Goal: Information Seeking & Learning: Learn about a topic

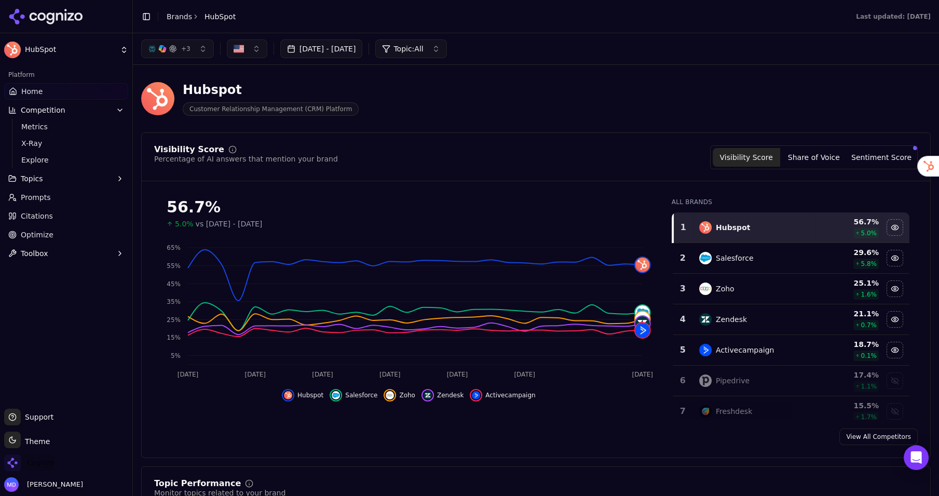
click at [39, 462] on span "Cognizo" at bounding box center [40, 462] width 27 height 9
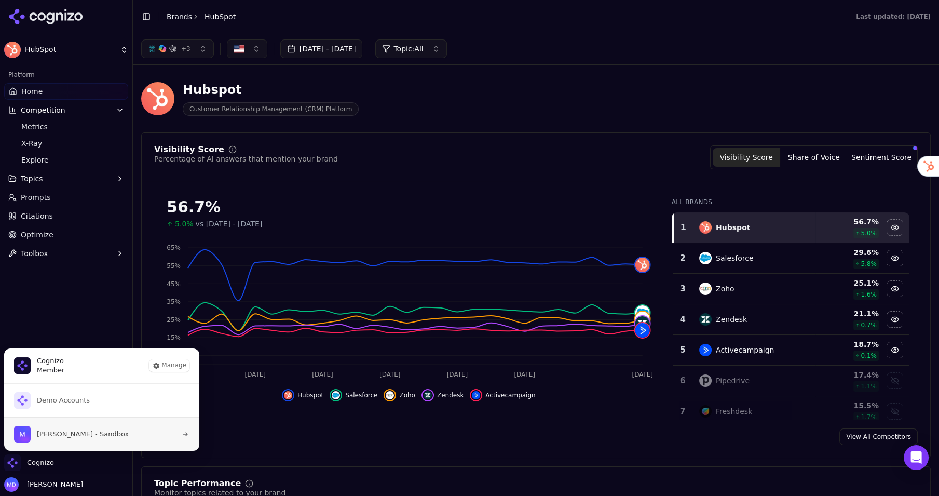
click at [88, 435] on span "Melissa Dowd - Sandbox" at bounding box center [83, 433] width 92 height 9
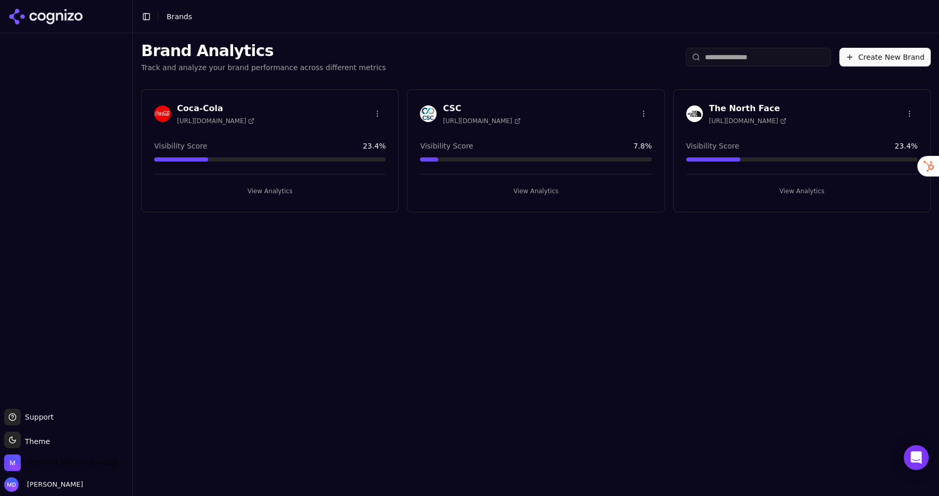
click at [95, 462] on span "[PERSON_NAME] - Sandbox" at bounding box center [73, 462] width 92 height 9
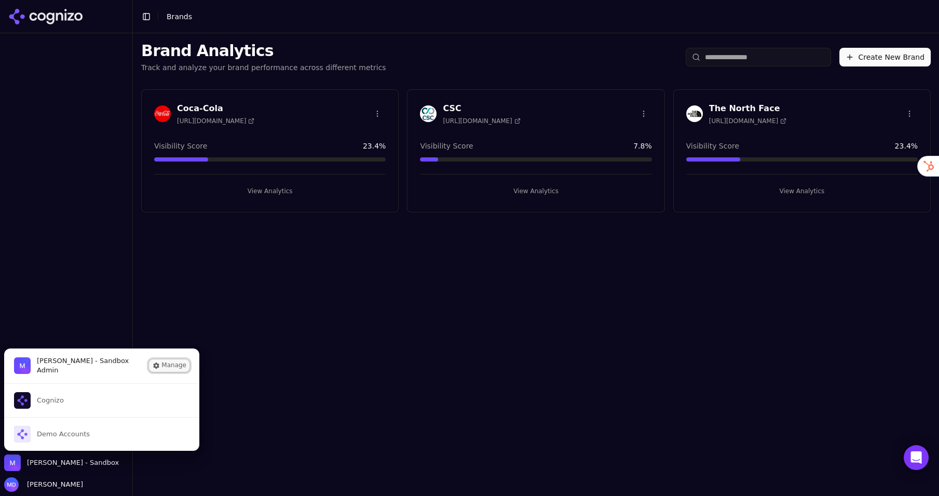
click at [178, 366] on button "Manage" at bounding box center [169, 365] width 40 height 12
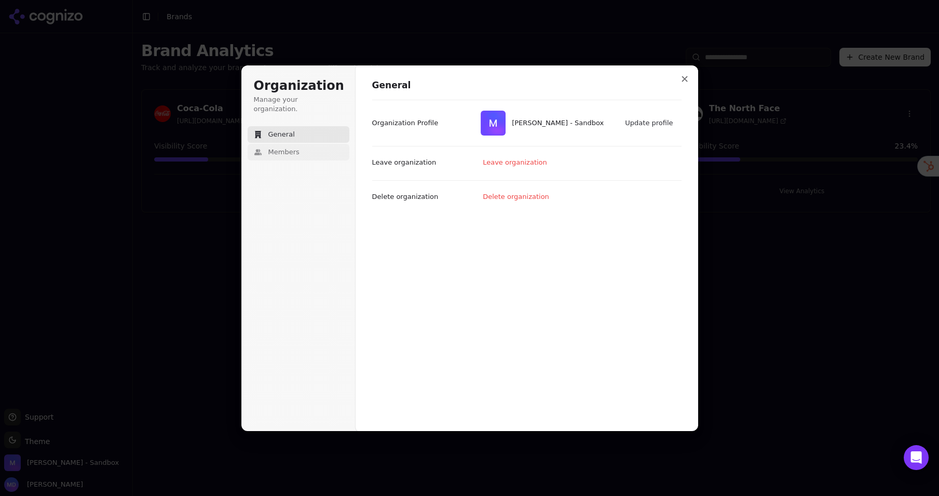
click at [260, 150] on icon at bounding box center [259, 153] width 3 height 6
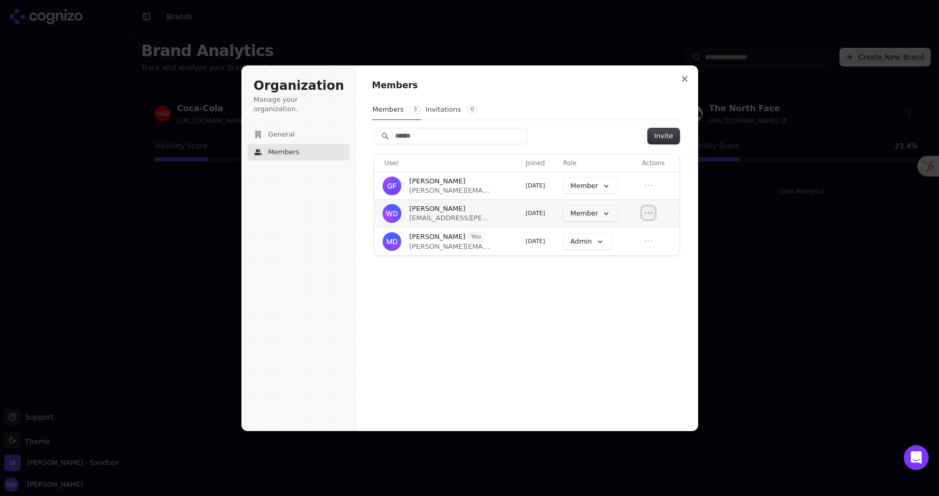
click at [648, 213] on icon "Open menu" at bounding box center [648, 213] width 10 height 10
click at [640, 228] on button "Remove member" at bounding box center [624, 230] width 71 height 13
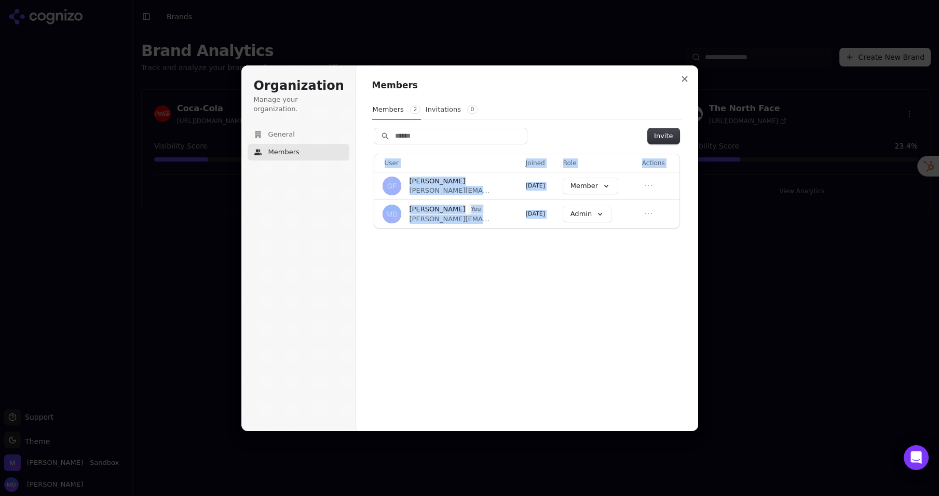
drag, startPoint x: 640, startPoint y: 228, endPoint x: 675, endPoint y: 278, distance: 60.4
click at [675, 278] on div "Members Members 2 Invitations 0 Invite User Joined Role Actions Geoffrey Forman…" at bounding box center [527, 248] width 343 height 367
click at [645, 182] on icon "Open menu" at bounding box center [648, 185] width 10 height 10
click at [625, 204] on button "Remove member" at bounding box center [624, 203] width 71 height 13
click at [685, 77] on icon "Close modal" at bounding box center [685, 79] width 6 height 6
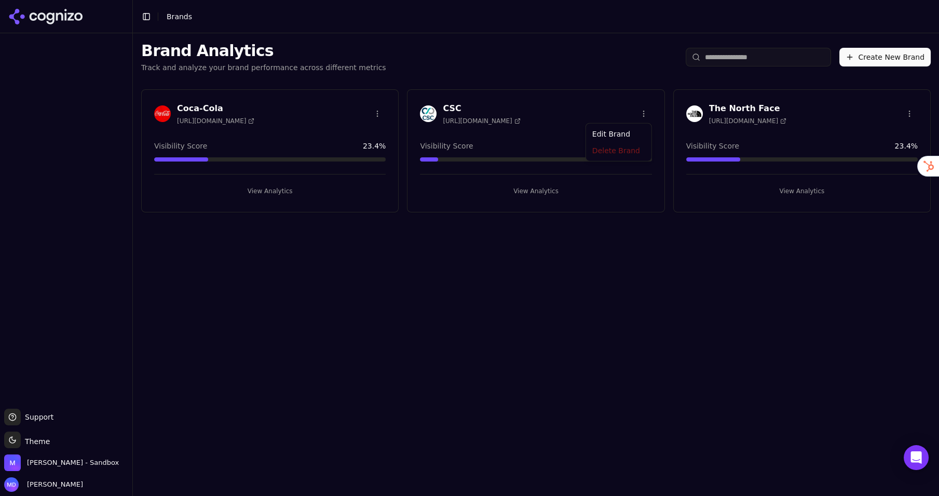
click at [644, 107] on html "Support Support Toggle theme Theme Melissa Dowd - Sandbox Melissa Dowd Toggle S…" at bounding box center [469, 248] width 939 height 496
click at [560, 269] on html "Support Support Toggle theme Theme Melissa Dowd - Sandbox Melissa Dowd Toggle S…" at bounding box center [469, 248] width 939 height 496
click at [646, 116] on html "Support Support Toggle theme Theme Melissa Dowd - Sandbox Melissa Dowd Toggle S…" at bounding box center [469, 248] width 939 height 496
click at [613, 155] on div "Delete Brand" at bounding box center [618, 151] width 61 height 17
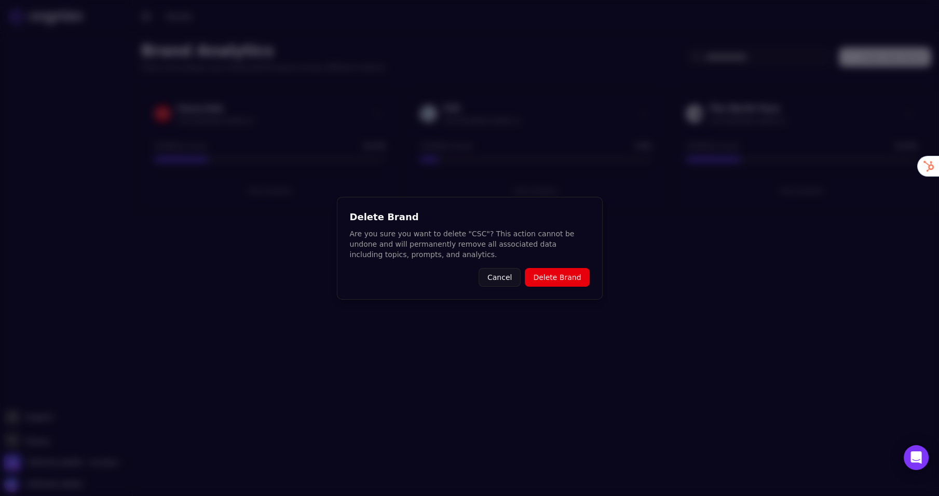
click at [550, 290] on div "Delete Brand Are you sure you want to delete "CSC"? This action cannot be undon…" at bounding box center [470, 248] width 266 height 103
click at [548, 278] on button "Delete Brand" at bounding box center [557, 277] width 64 height 19
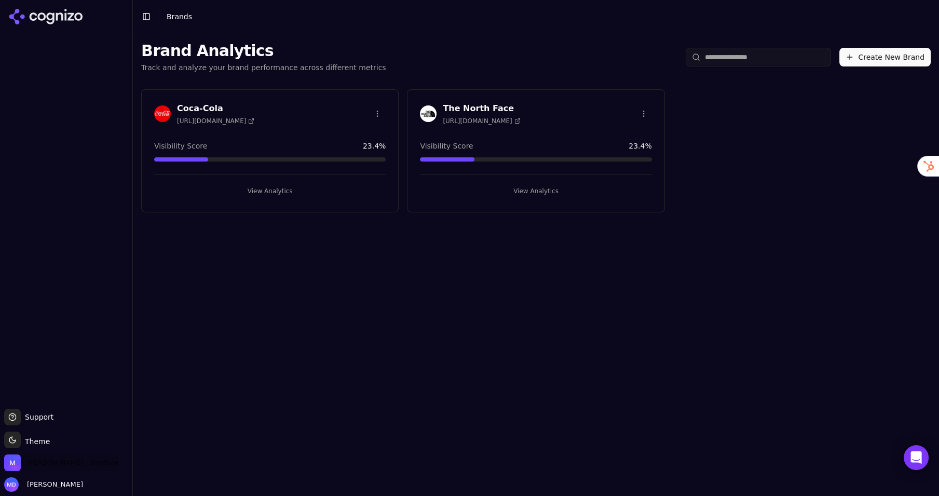
click at [37, 469] on span "[PERSON_NAME] - Sandbox" at bounding box center [61, 462] width 115 height 17
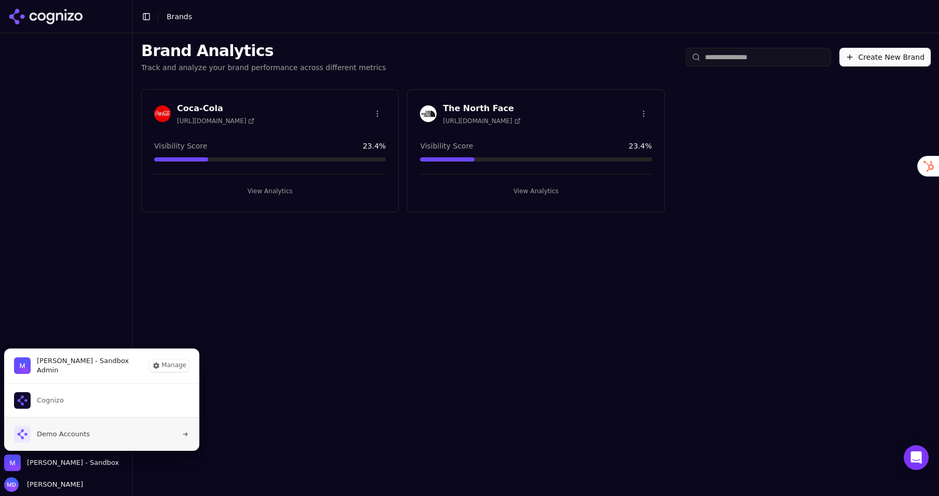
click at [84, 432] on span "Demo Accounts" at bounding box center [63, 433] width 53 height 9
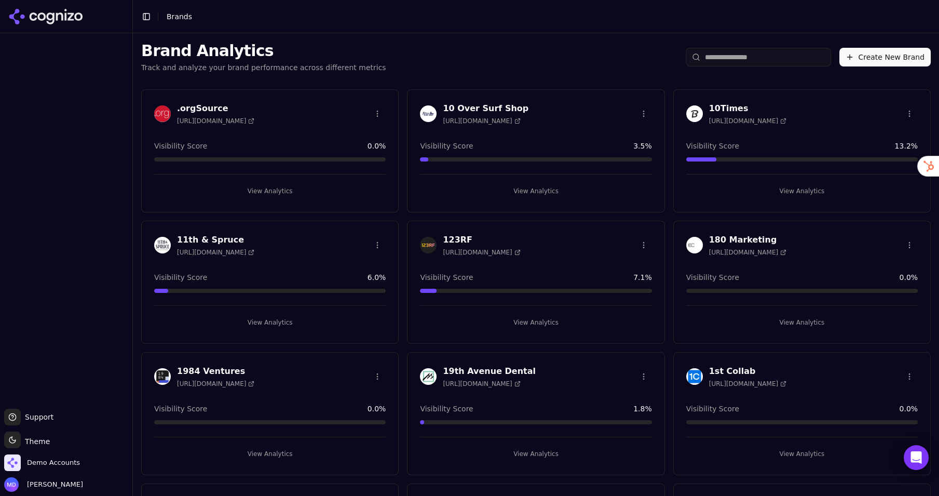
click at [895, 57] on button "Create New Brand" at bounding box center [885, 57] width 91 height 19
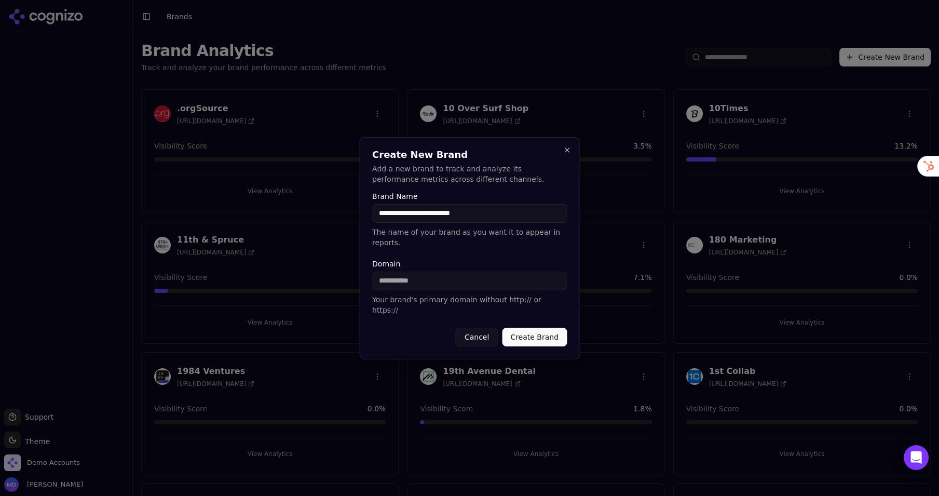
drag, startPoint x: 426, startPoint y: 222, endPoint x: 281, endPoint y: 221, distance: 145.4
click at [281, 221] on body "Support Support Toggle theme Theme Demo Accounts Melissa Dowd Toggle Sidebar Br…" at bounding box center [469, 248] width 939 height 496
type input "*"
type input "**********"
click at [387, 283] on input "Domain" at bounding box center [469, 281] width 195 height 19
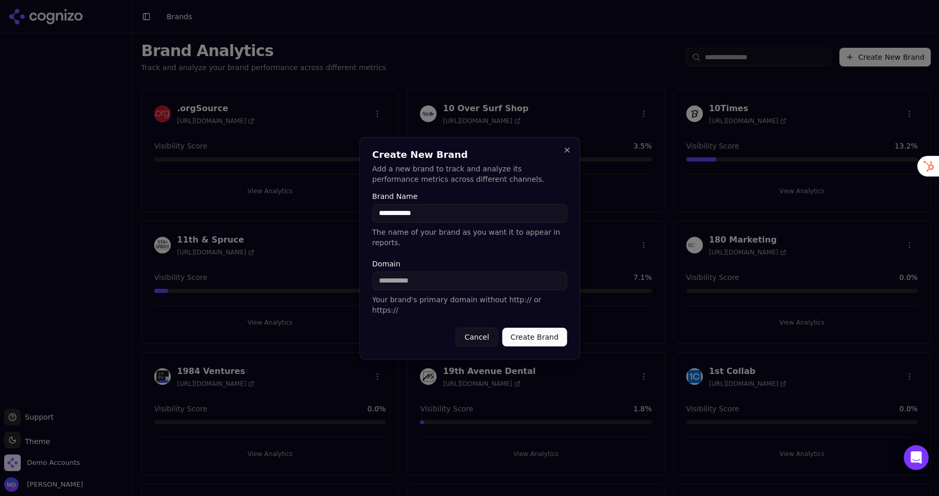
paste input "**********"
drag, startPoint x: 402, startPoint y: 286, endPoint x: 350, endPoint y: 286, distance: 52.4
click at [350, 286] on body "Support Support Toggle theme Theme Demo Accounts Melissa Dowd Toggle Sidebar Br…" at bounding box center [469, 248] width 939 height 496
type input "**********"
click at [546, 330] on button "Create Brand" at bounding box center [534, 337] width 65 height 19
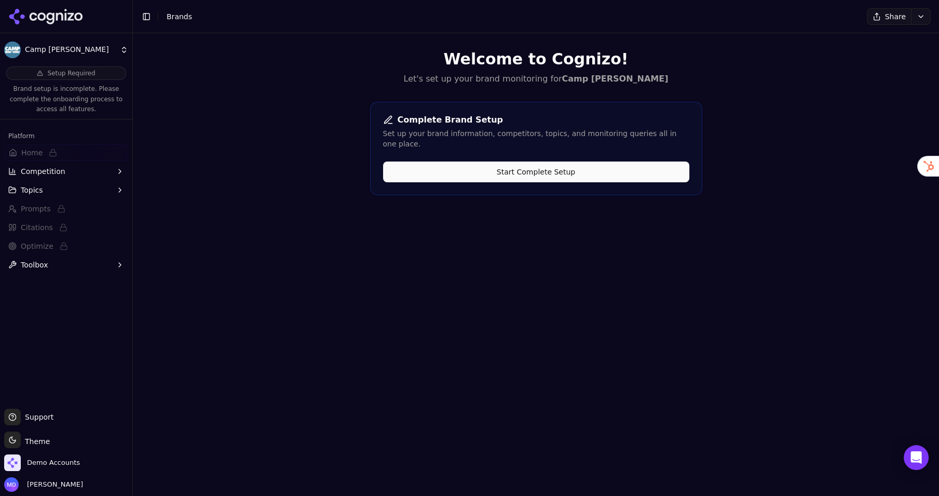
click at [542, 162] on button "Start Complete Setup" at bounding box center [536, 171] width 306 height 21
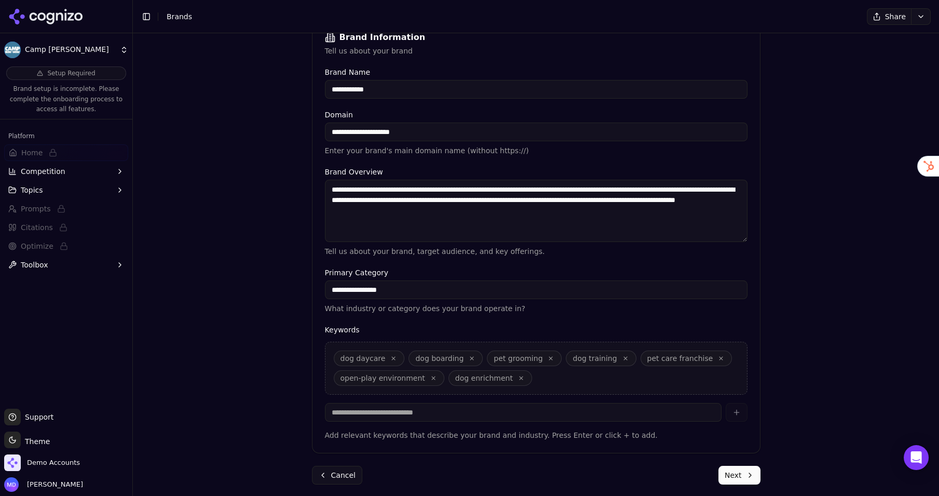
scroll to position [172, 0]
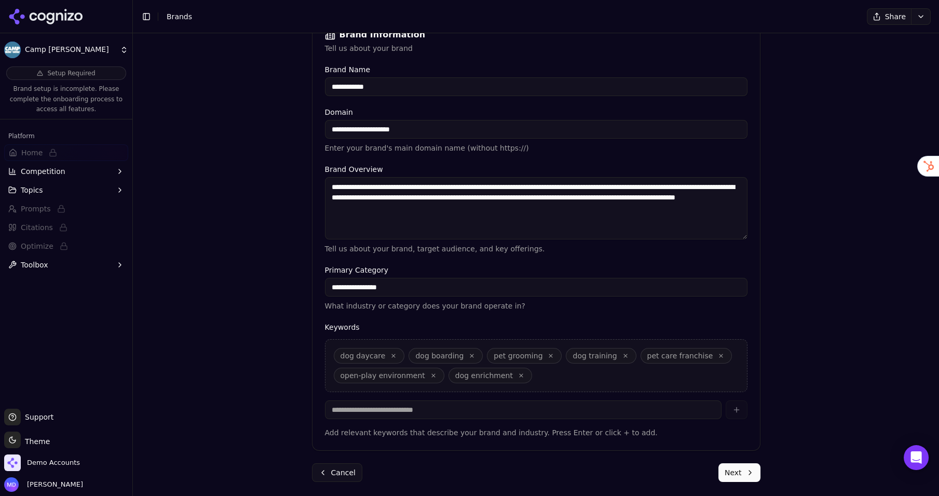
click at [728, 480] on div "**********" at bounding box center [536, 180] width 465 height 638
click at [725, 470] on button "Next" at bounding box center [740, 472] width 42 height 19
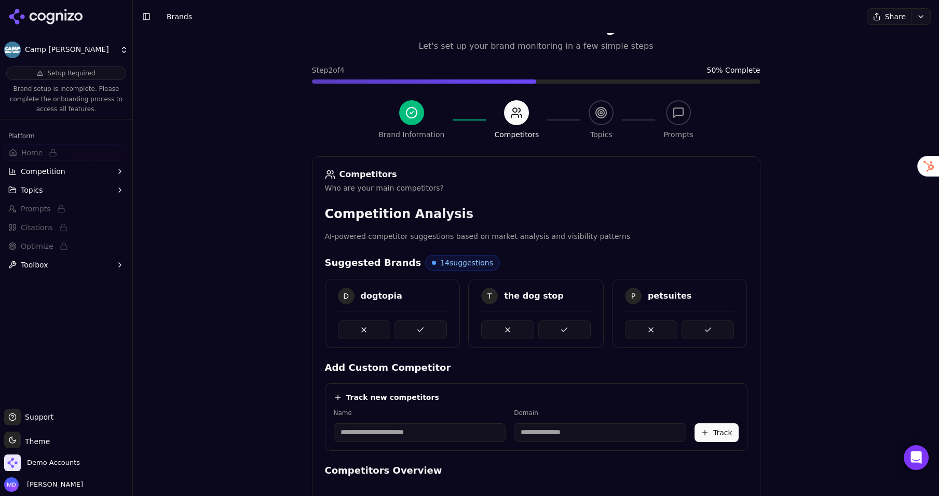
scroll to position [170, 0]
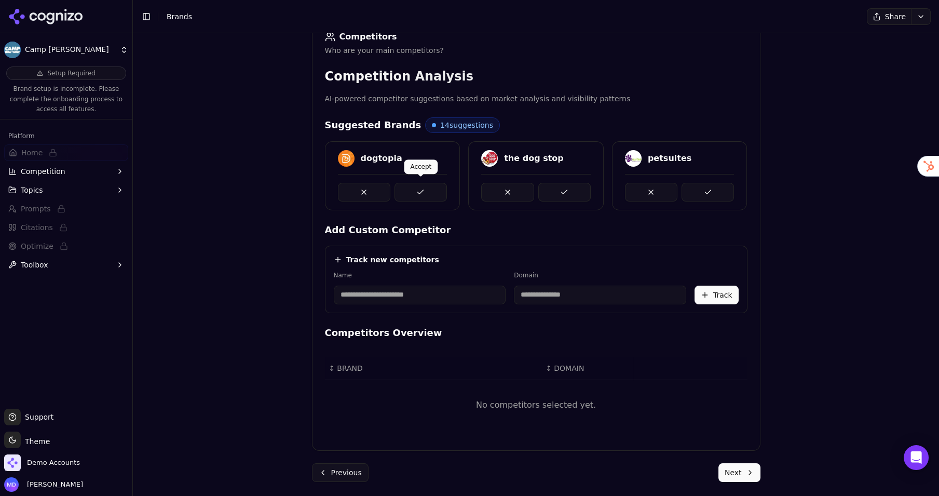
click at [424, 192] on button at bounding box center [421, 192] width 52 height 19
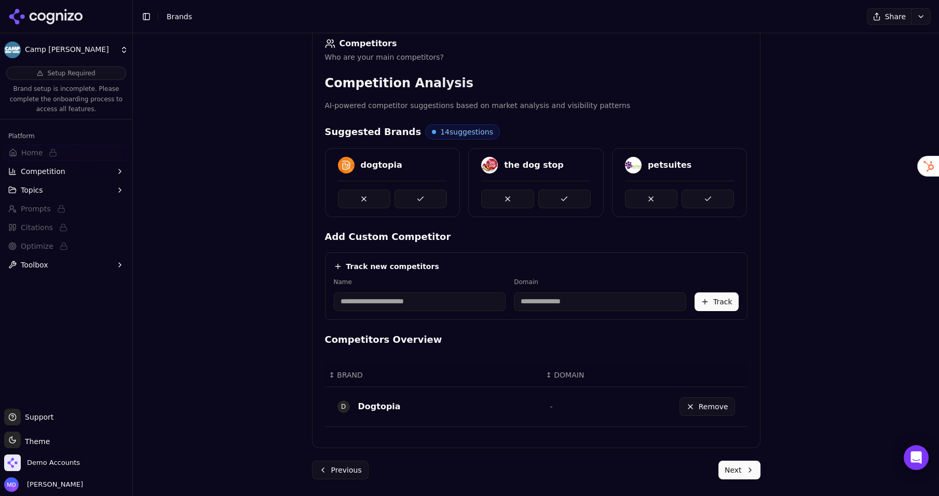
scroll to position [160, 0]
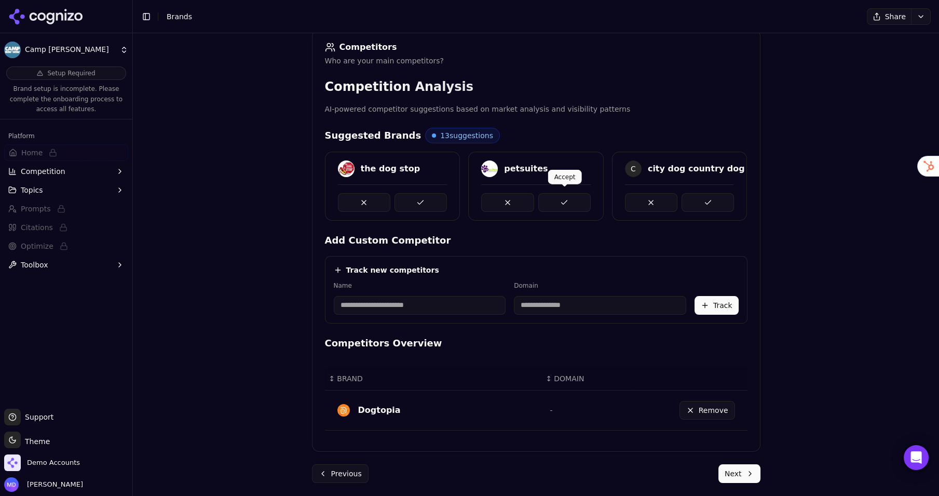
click at [562, 199] on button at bounding box center [564, 202] width 52 height 19
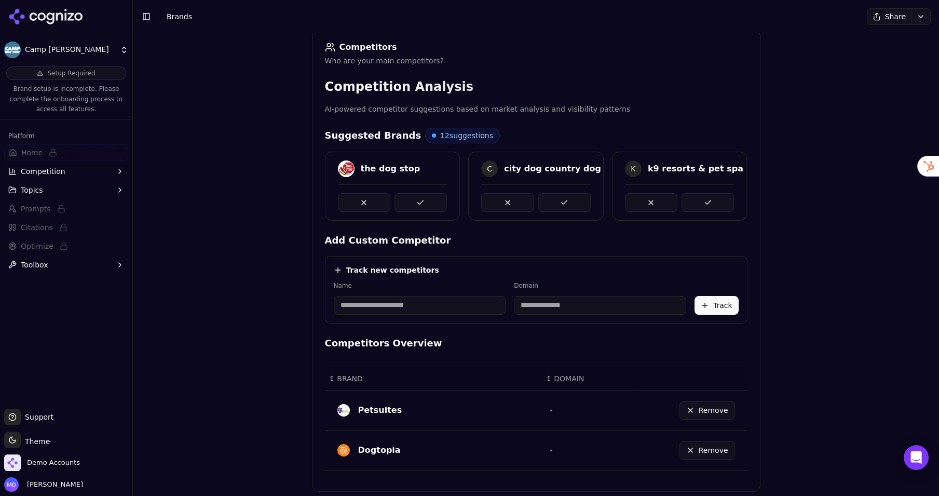
click at [364, 207] on button at bounding box center [364, 202] width 52 height 19
click at [368, 310] on input at bounding box center [420, 305] width 172 height 19
type input "*********"
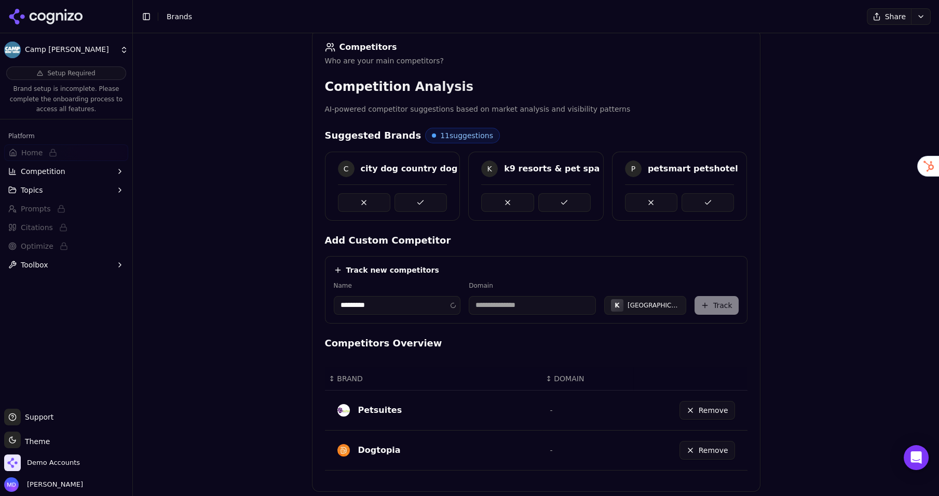
click at [562, 304] on input at bounding box center [532, 305] width 127 height 19
drag, startPoint x: 547, startPoint y: 308, endPoint x: 424, endPoint y: 299, distance: 122.9
click at [424, 299] on div "**********" at bounding box center [536, 297] width 405 height 33
paste input "*****"
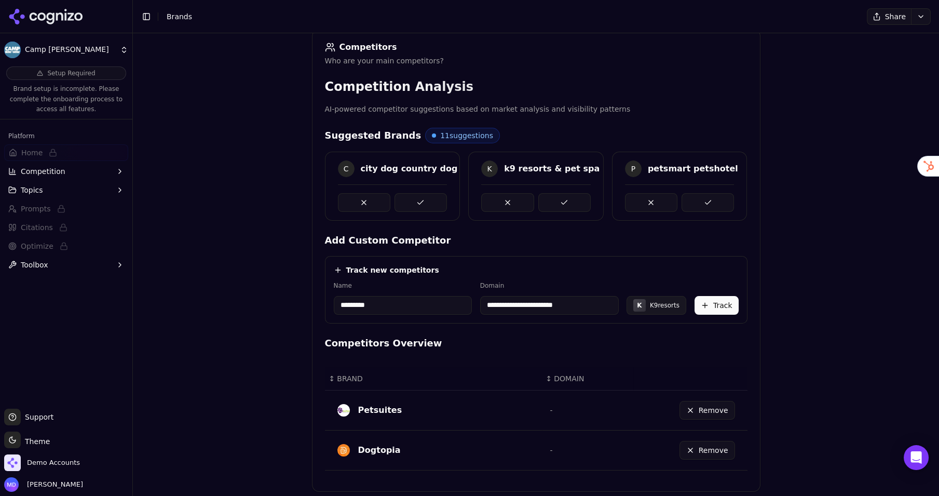
drag, startPoint x: 511, startPoint y: 306, endPoint x: 459, endPoint y: 305, distance: 52.4
click at [459, 306] on div "**********" at bounding box center [536, 297] width 405 height 33
click at [721, 305] on button "Track" at bounding box center [717, 305] width 44 height 19
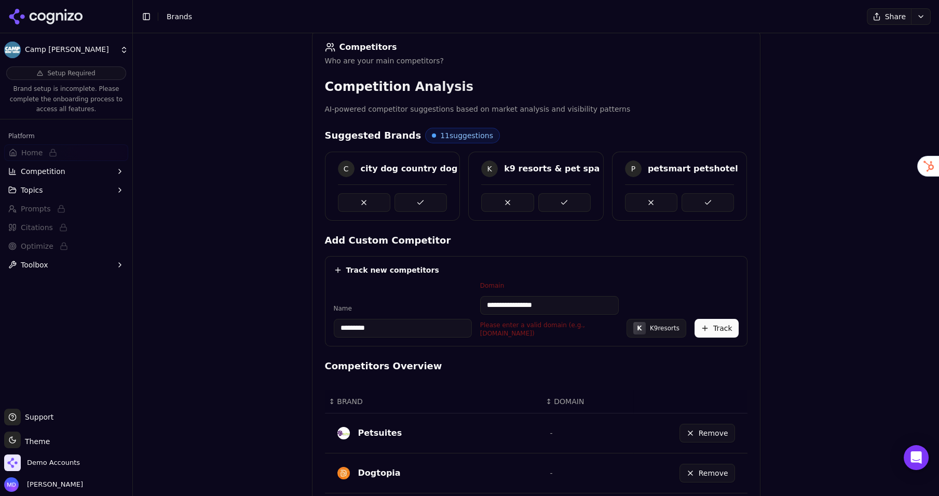
drag, startPoint x: 505, startPoint y: 305, endPoint x: 461, endPoint y: 305, distance: 44.1
click at [461, 305] on div "**********" at bounding box center [536, 309] width 405 height 56
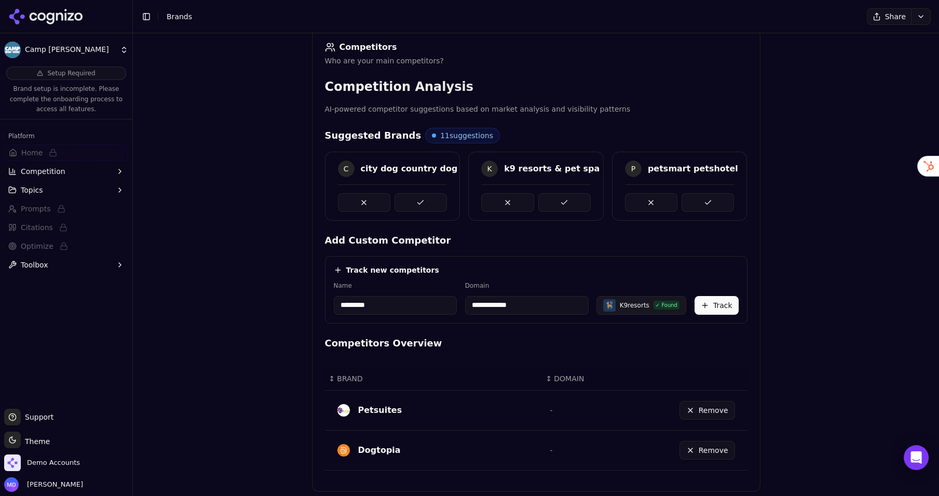
type input "**********"
click at [723, 300] on button "Track" at bounding box center [717, 305] width 44 height 19
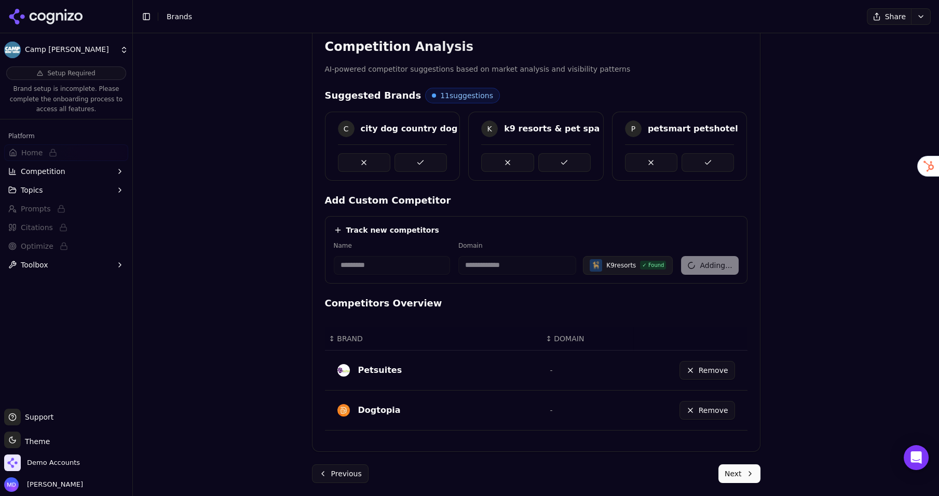
scroll to position [199, 0]
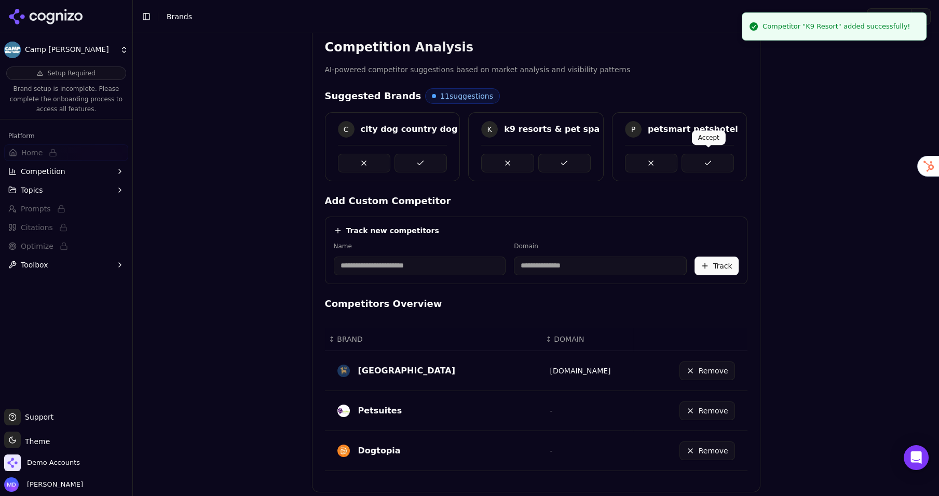
click at [711, 160] on button at bounding box center [708, 163] width 52 height 19
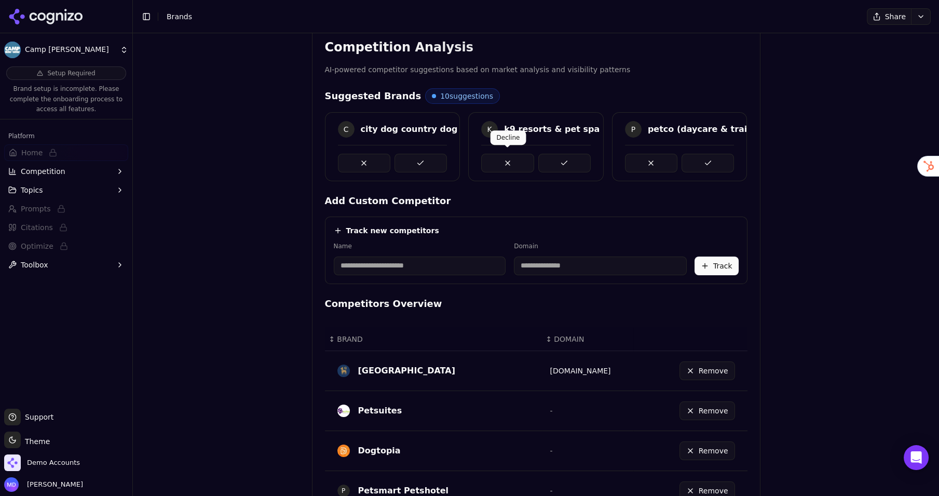
click at [511, 159] on button at bounding box center [507, 163] width 52 height 19
click at [571, 161] on button at bounding box center [564, 163] width 52 height 19
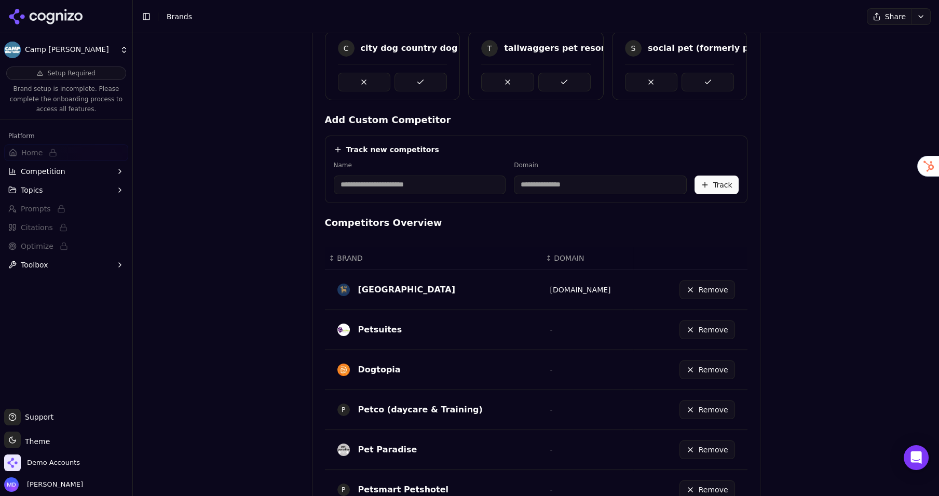
scroll to position [280, 0]
click at [390, 178] on input at bounding box center [420, 185] width 172 height 19
type input "**********"
click at [547, 187] on input at bounding box center [543, 185] width 135 height 19
type input "**********"
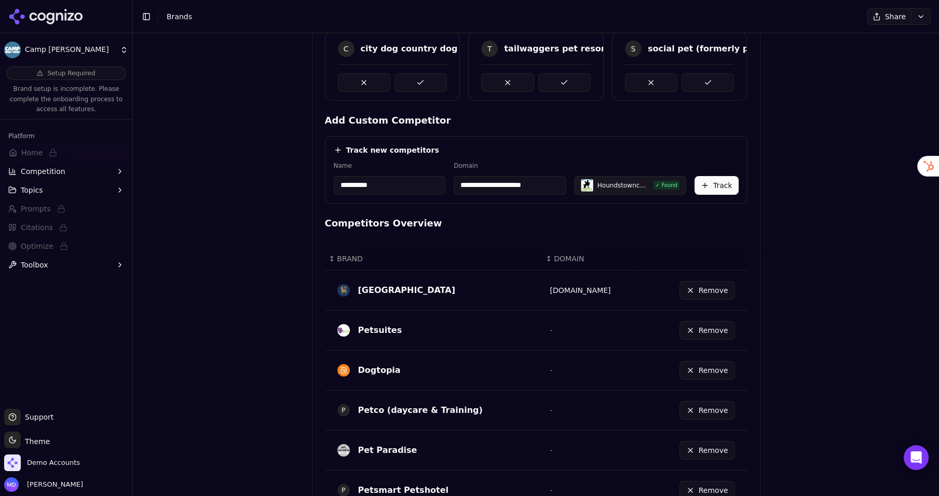
click at [364, 185] on input "**********" at bounding box center [390, 185] width 112 height 19
type input "**********"
click at [518, 182] on input "**********" at bounding box center [510, 185] width 113 height 19
drag, startPoint x: 552, startPoint y: 188, endPoint x: 377, endPoint y: 177, distance: 175.4
click at [377, 177] on div "**********" at bounding box center [536, 177] width 405 height 33
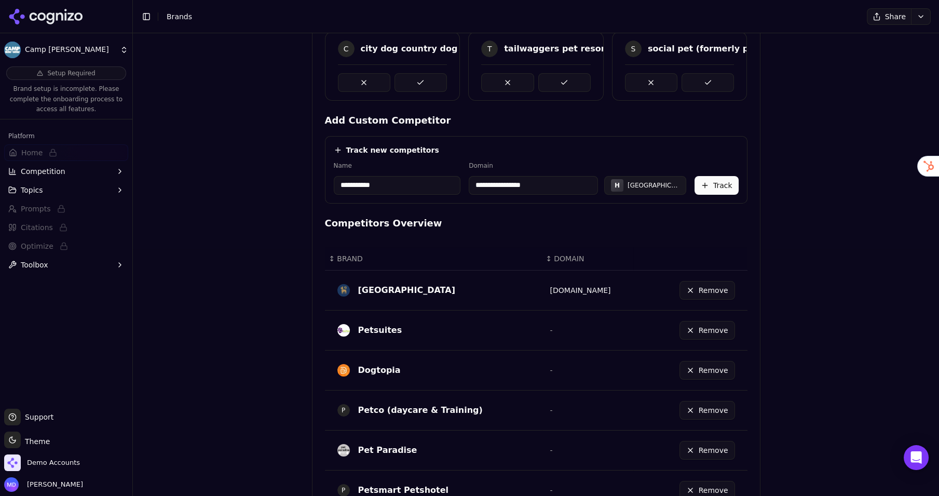
click at [491, 182] on input "**********" at bounding box center [533, 185] width 129 height 19
type input "**********"
click at [715, 183] on button "Track" at bounding box center [717, 185] width 44 height 19
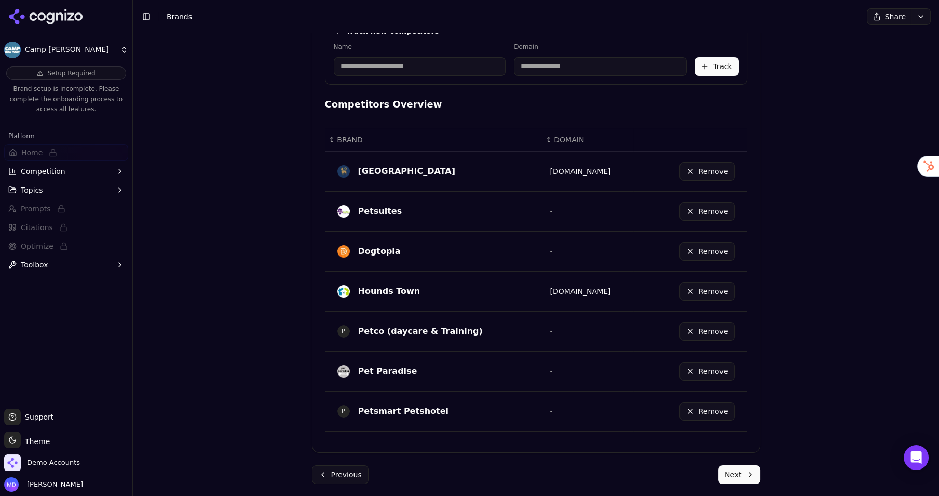
scroll to position [398, 0]
click at [738, 466] on button "Next" at bounding box center [740, 475] width 42 height 19
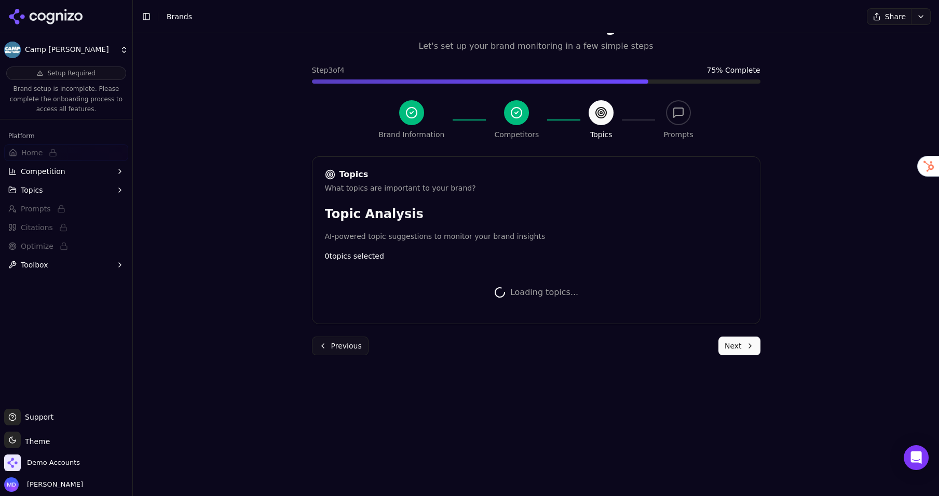
scroll to position [265, 0]
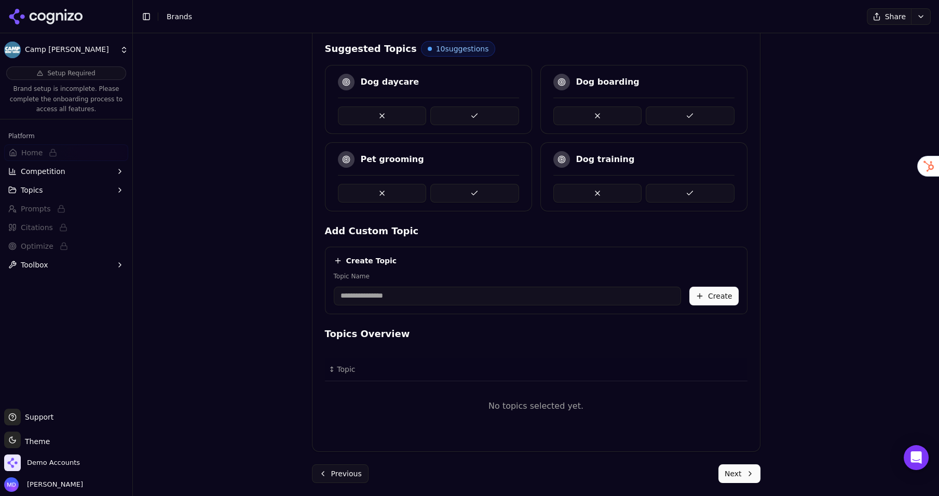
click at [471, 117] on button at bounding box center [474, 115] width 89 height 19
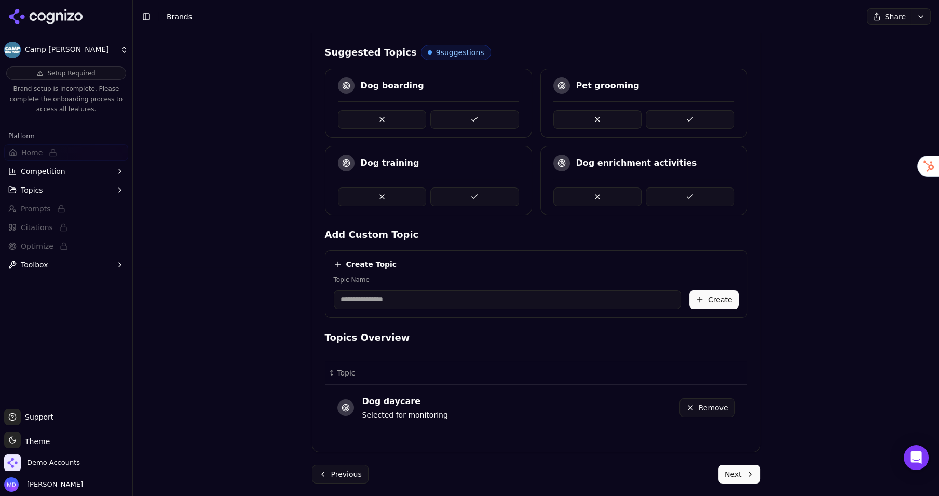
click at [471, 116] on button at bounding box center [474, 119] width 89 height 19
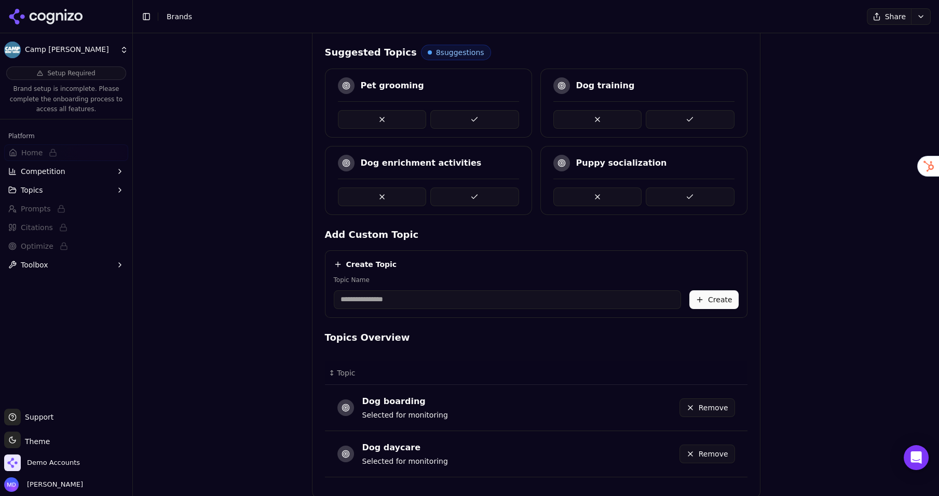
click at [491, 199] on button at bounding box center [474, 196] width 89 height 19
click at [409, 298] on input "Topic Name" at bounding box center [507, 299] width 347 height 19
type input "**********"
click at [729, 292] on button "Create" at bounding box center [713, 299] width 49 height 19
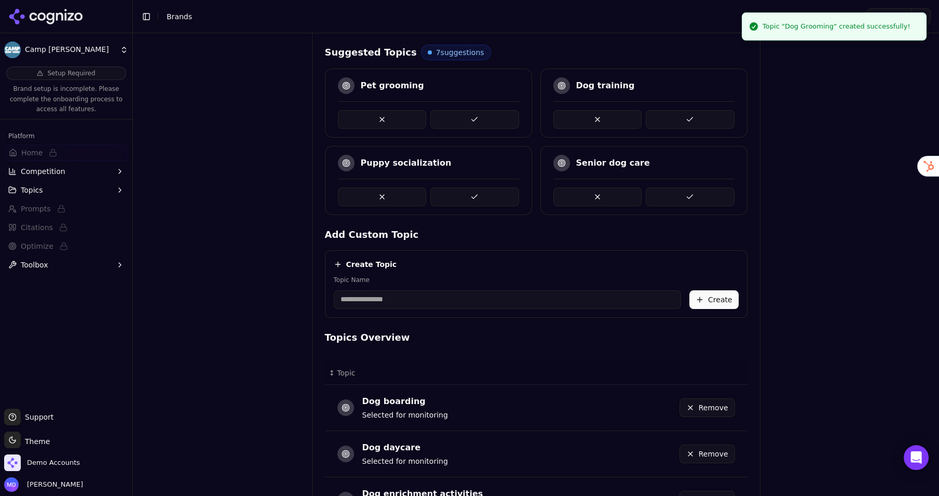
click at [684, 114] on button at bounding box center [690, 119] width 89 height 19
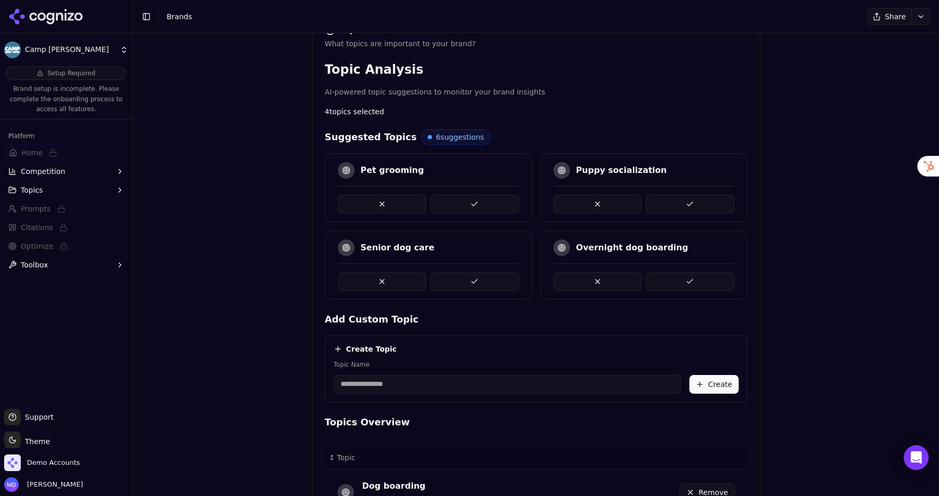
scroll to position [173, 0]
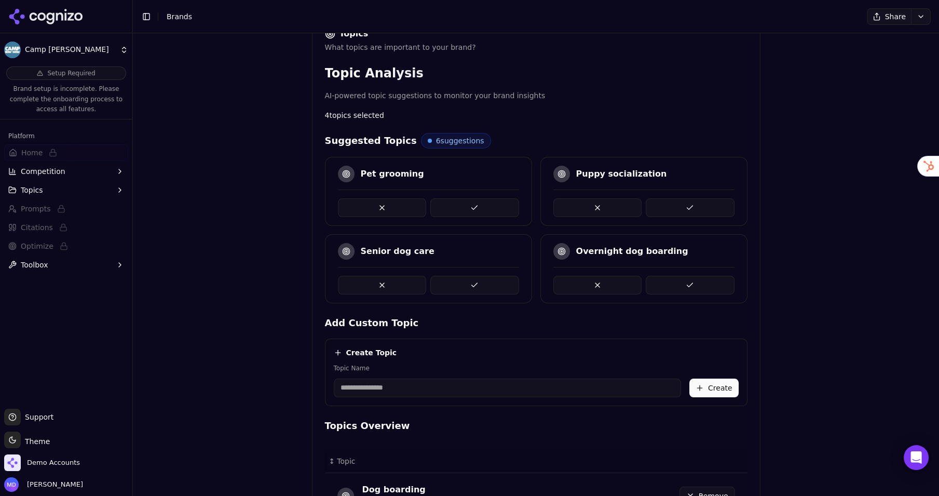
click at [387, 209] on button at bounding box center [382, 207] width 89 height 19
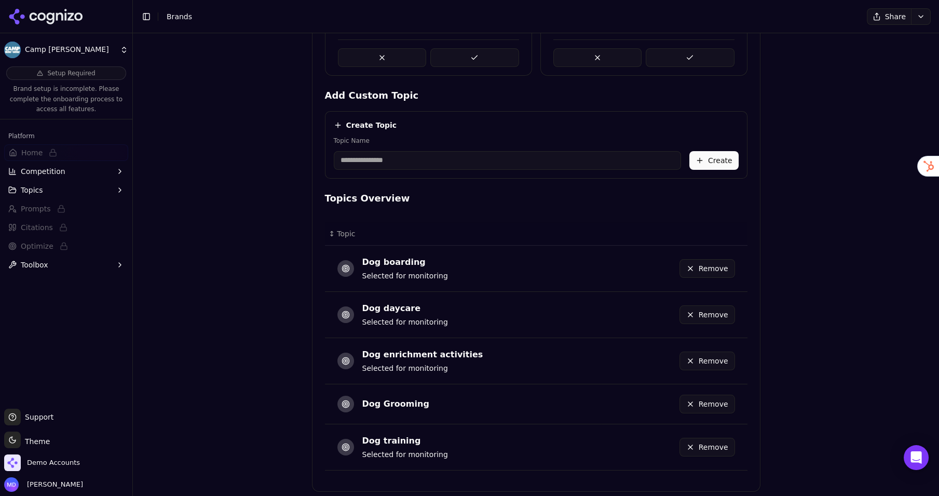
scroll to position [439, 0]
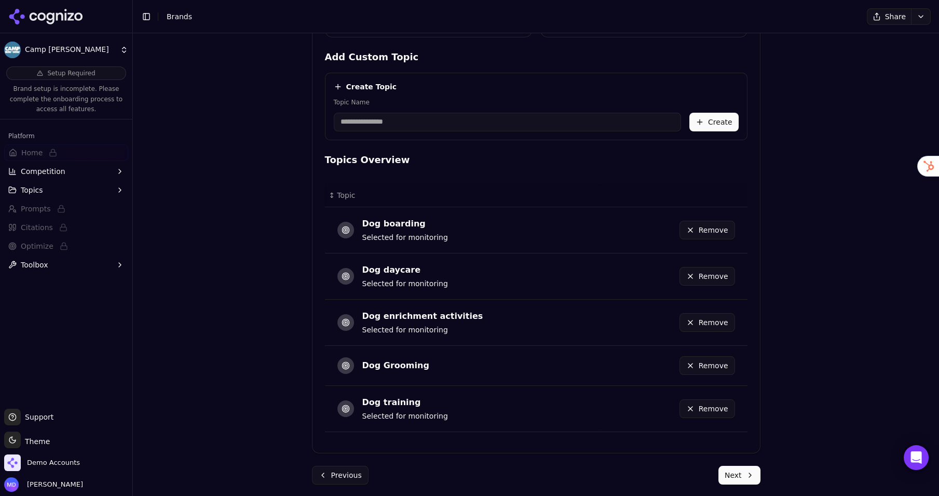
click at [742, 468] on button "Next" at bounding box center [740, 475] width 42 height 19
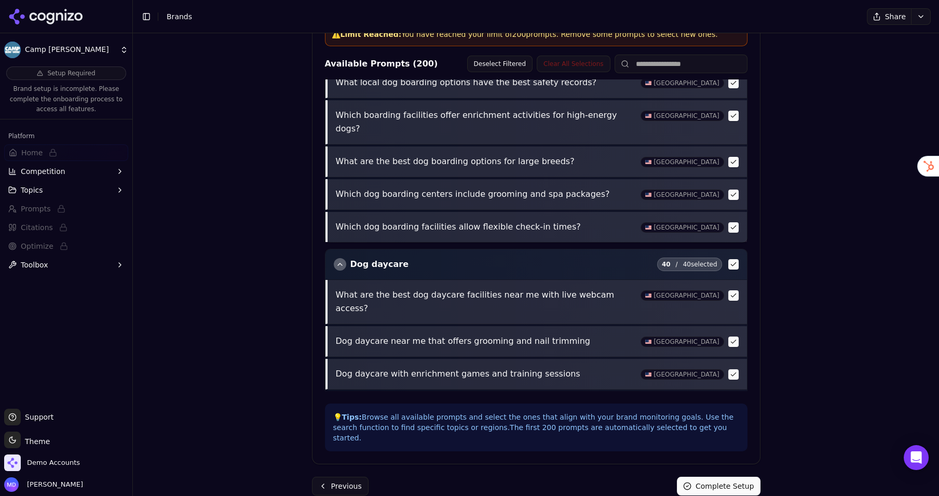
scroll to position [1216, 0]
click at [699, 477] on button "Complete Setup" at bounding box center [719, 486] width 84 height 19
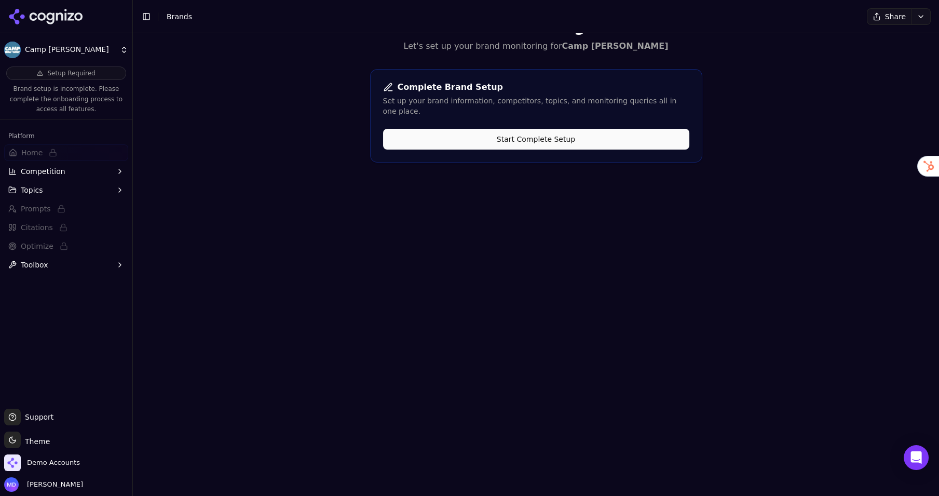
scroll to position [0, 0]
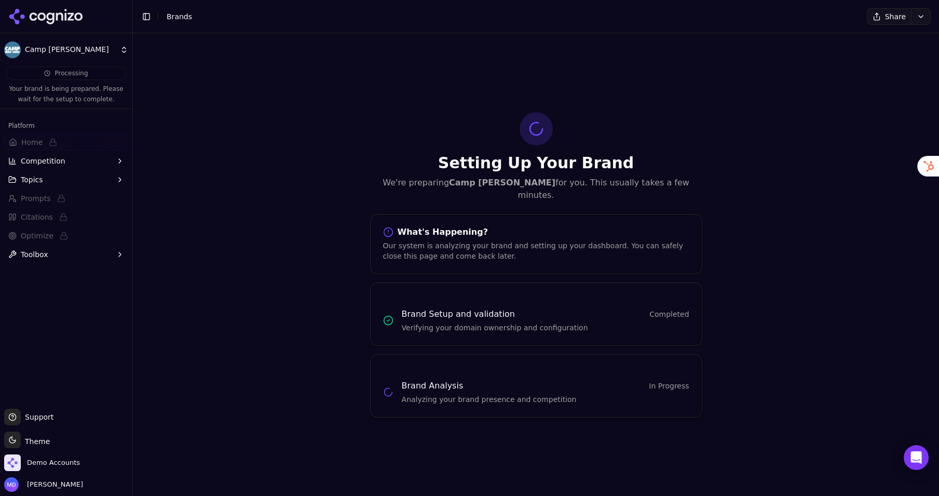
click at [177, 14] on span "Brands" at bounding box center [179, 16] width 25 height 8
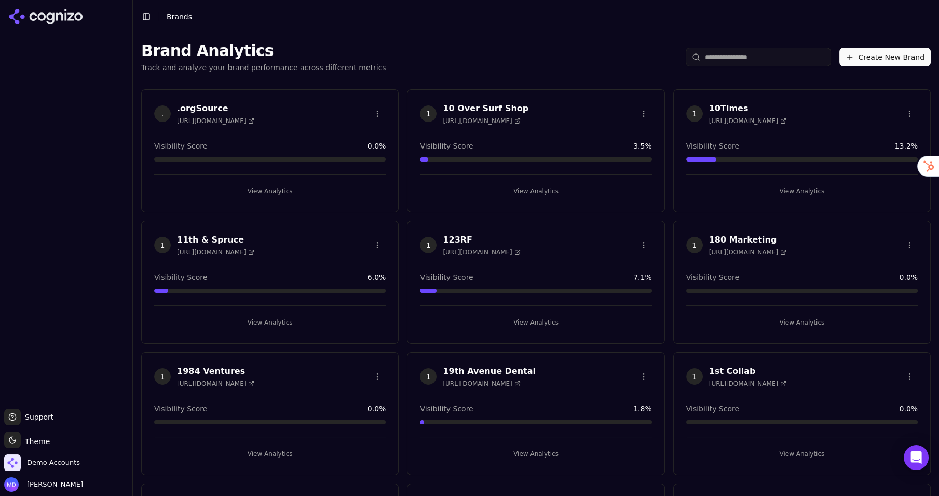
click at [739, 57] on input "search" at bounding box center [758, 57] width 145 height 19
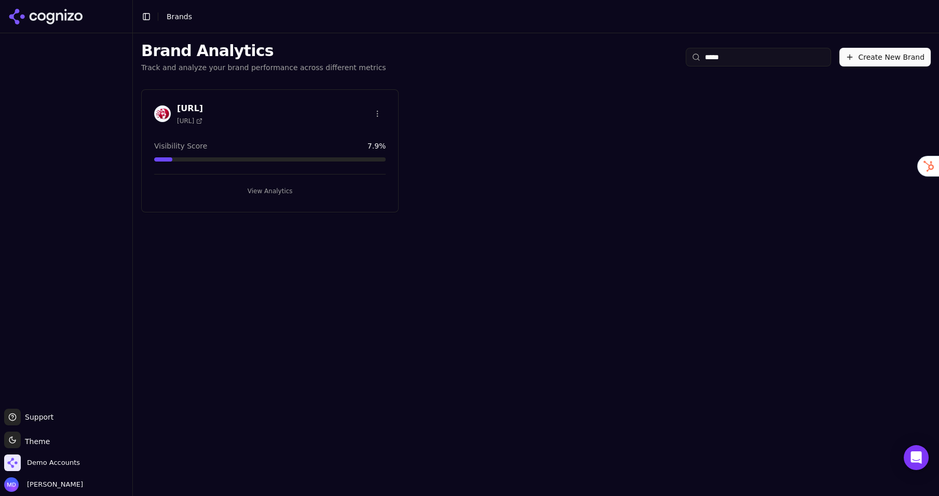
type input "*****"
click at [339, 187] on button "View Analytics" at bounding box center [270, 191] width 232 height 17
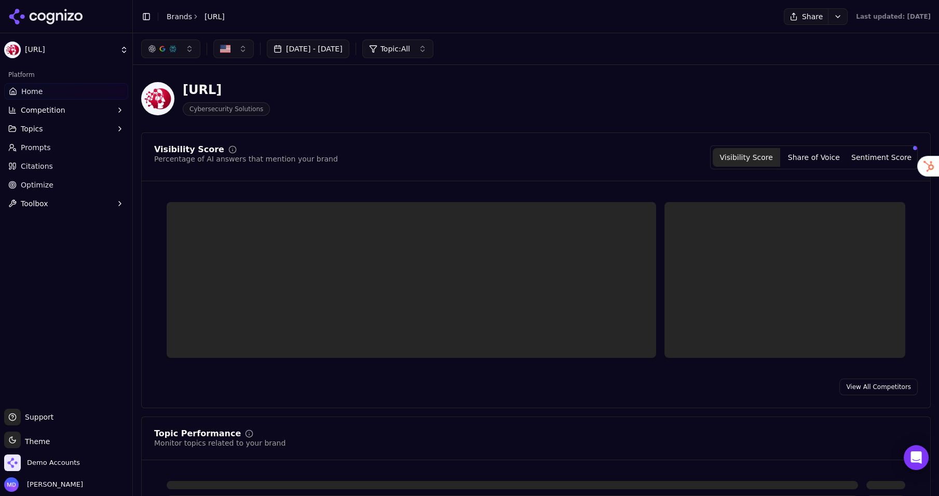
click at [25, 183] on span "Optimize" at bounding box center [37, 185] width 33 height 10
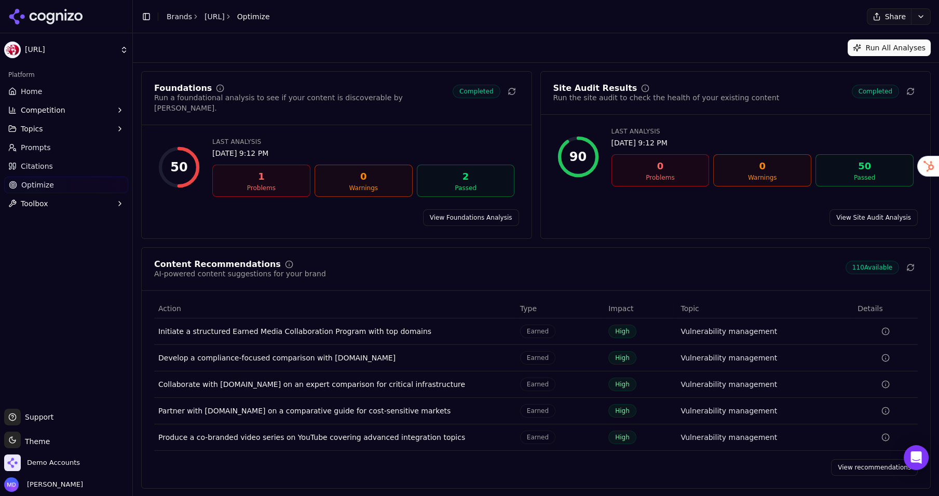
click at [855, 442] on div "Content Recommendations AI-powered content suggestions for your brand 110 Avail…" at bounding box center [536, 367] width 790 height 241
click at [856, 459] on link "View recommendations" at bounding box center [874, 467] width 87 height 17
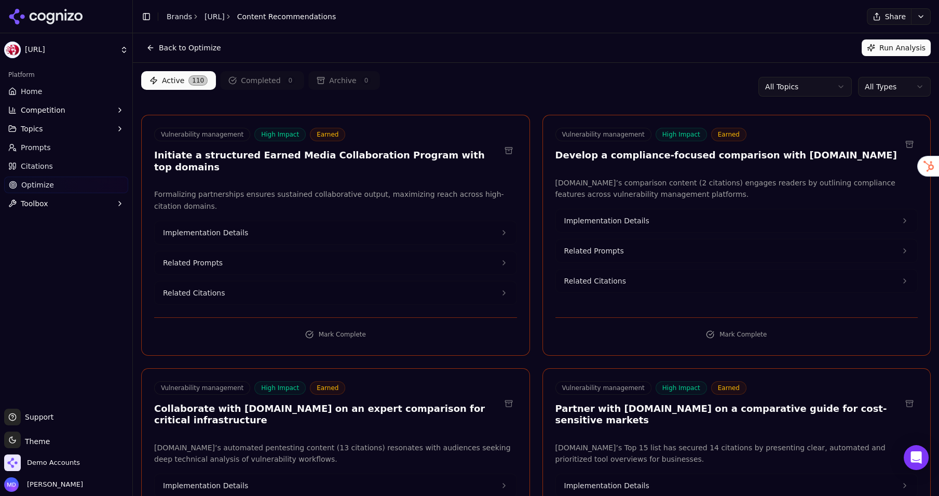
click at [889, 91] on html "Horizon3.ai Platform Home Competition Topics Prompts Citations Optimize Toolbox…" at bounding box center [469, 248] width 939 height 496
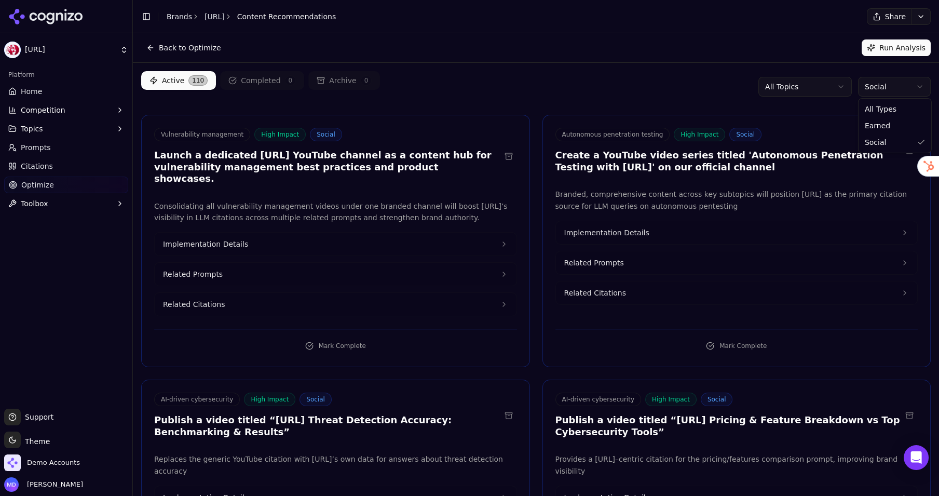
click at [887, 88] on html "Horizon3.ai Platform Home Competition Topics Prompts Citations Optimize Toolbox…" at bounding box center [469, 248] width 939 height 496
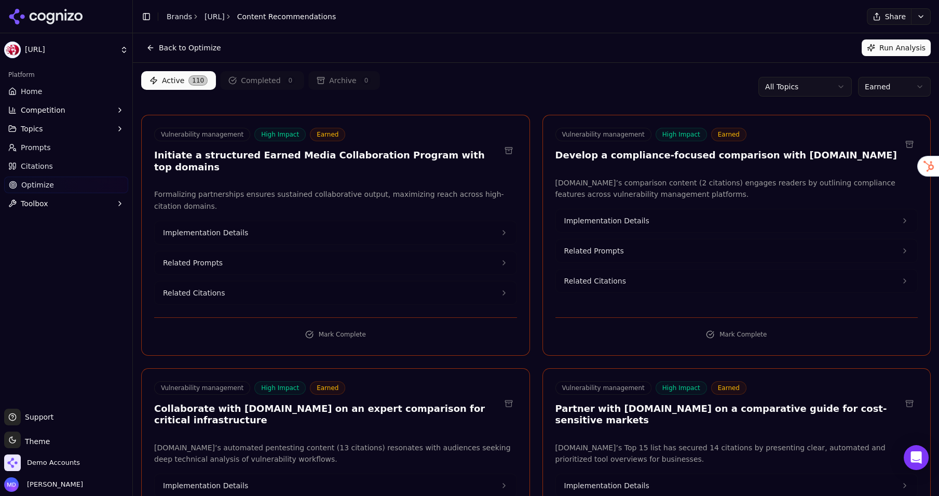
click at [58, 164] on link "Citations" at bounding box center [66, 166] width 124 height 17
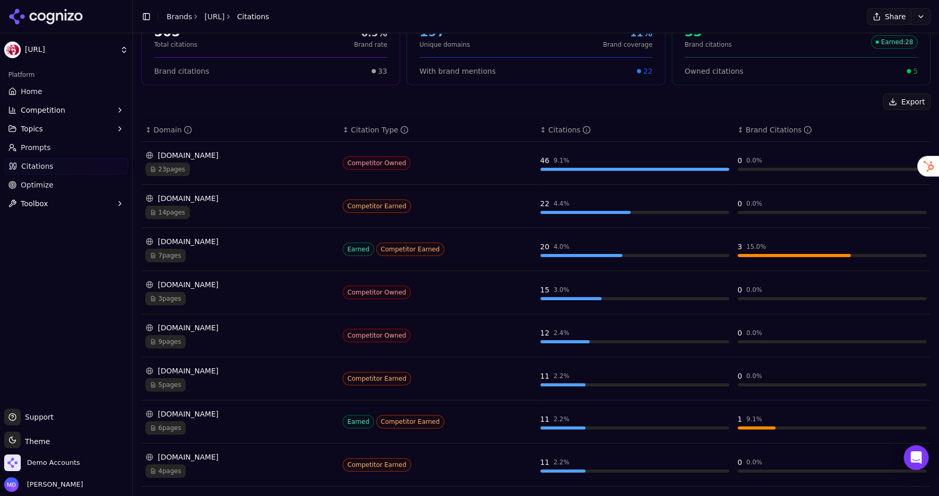
scroll to position [91, 0]
click at [219, 248] on div "7 pages" at bounding box center [239, 254] width 189 height 13
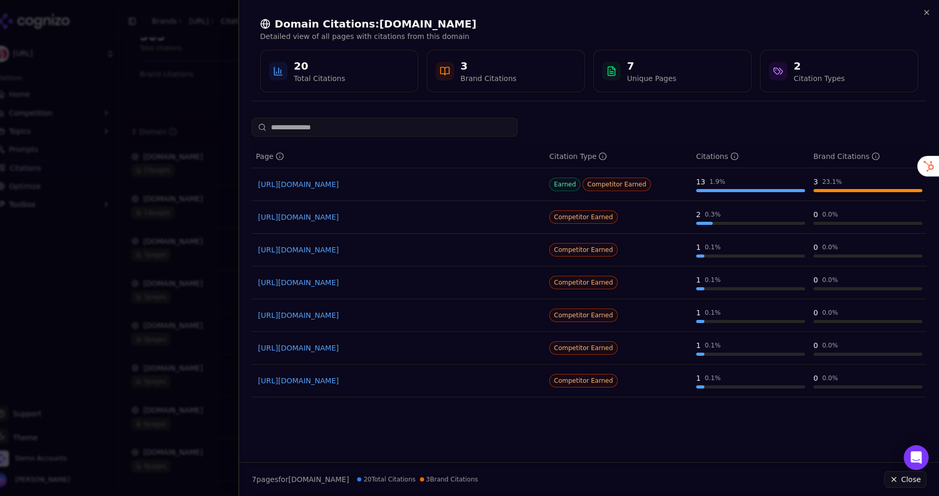
click at [396, 179] on link "https://aikido.dev/blog/top-automated-penetration-testing-tools" at bounding box center [398, 184] width 281 height 10
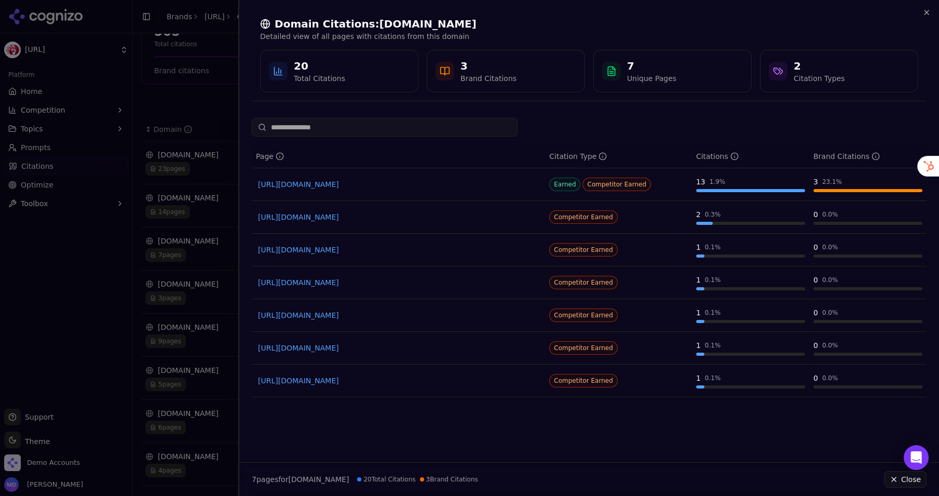
click at [192, 248] on div at bounding box center [469, 248] width 939 height 496
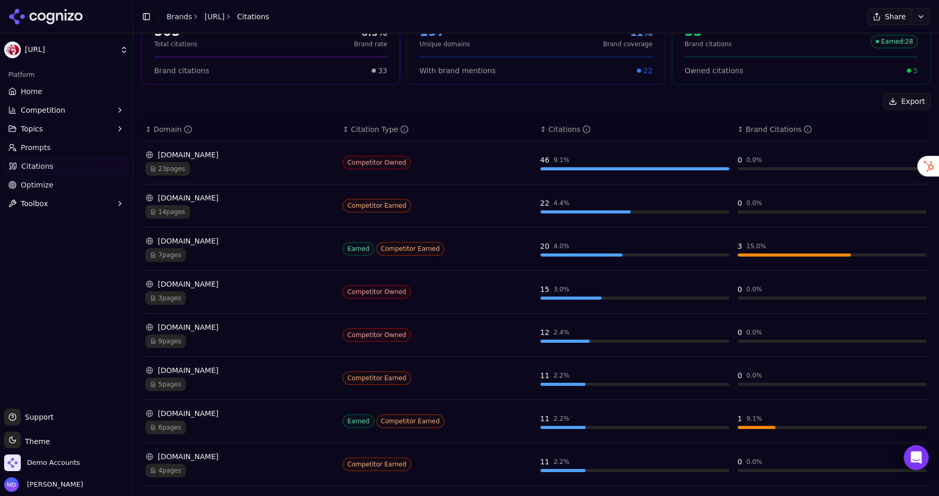
click at [188, 410] on div "gartner.com" at bounding box center [239, 413] width 189 height 10
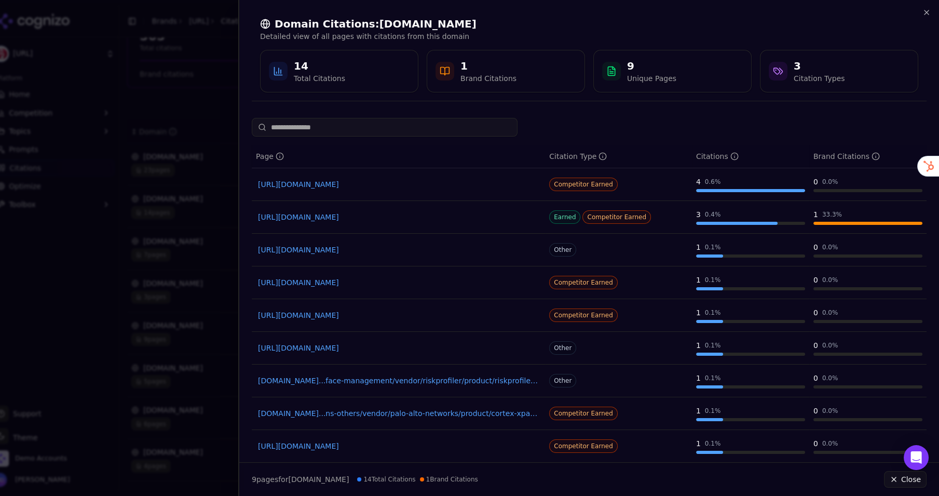
click at [369, 216] on link "https://gartner.com/reviews/market/adversarial-exposure-validation" at bounding box center [398, 217] width 281 height 10
click at [206, 160] on div at bounding box center [469, 248] width 939 height 496
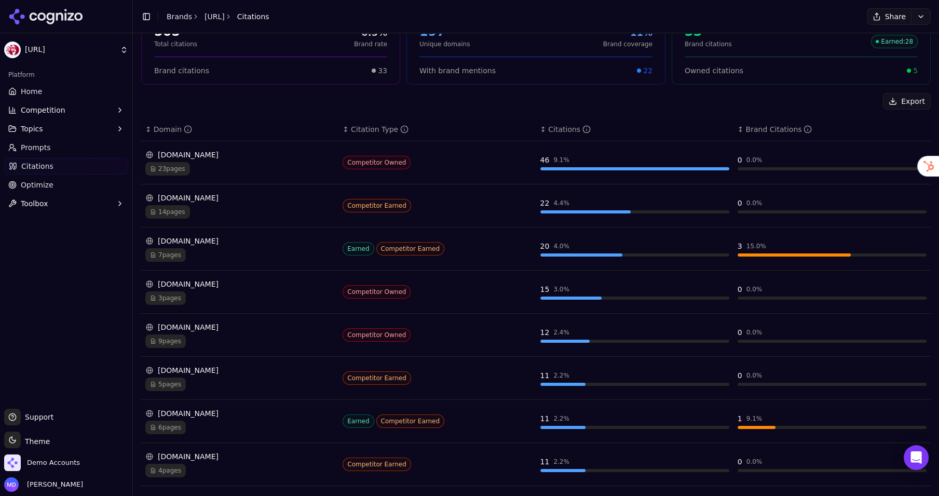
click at [21, 151] on span "Prompts" at bounding box center [36, 147] width 30 height 10
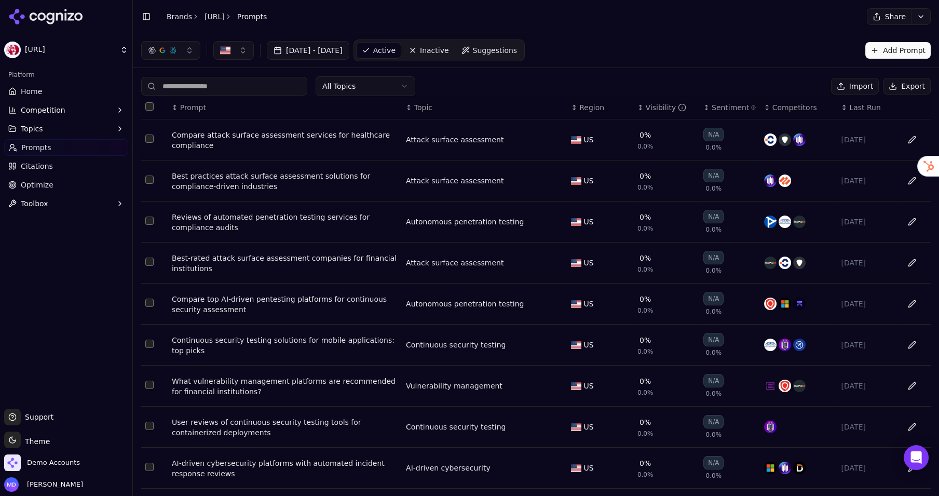
click at [662, 107] on div "Visibility" at bounding box center [666, 107] width 41 height 10
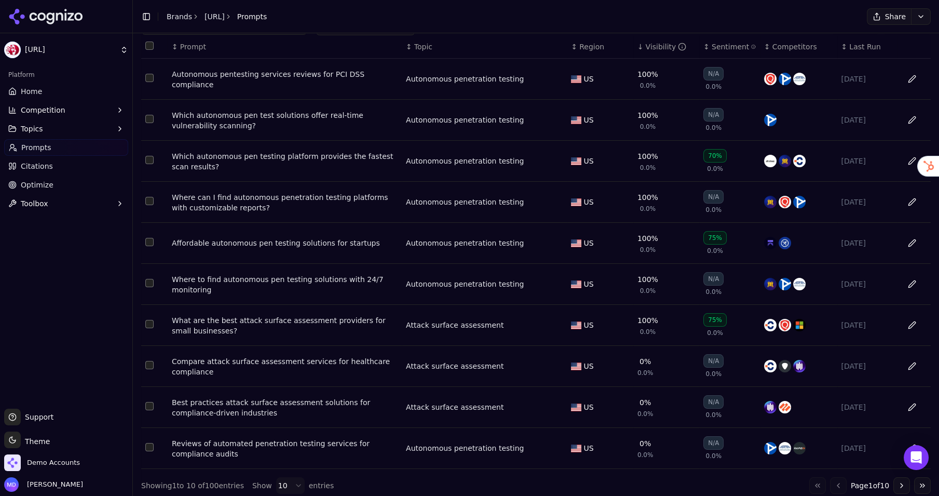
scroll to position [63, 0]
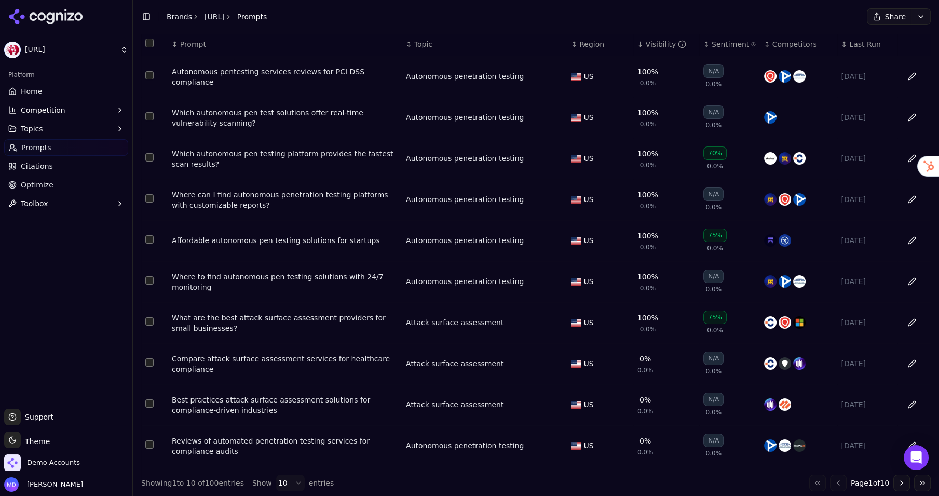
click at [329, 319] on div "What are the best attack surface assessment providers for small businesses?" at bounding box center [285, 323] width 226 height 21
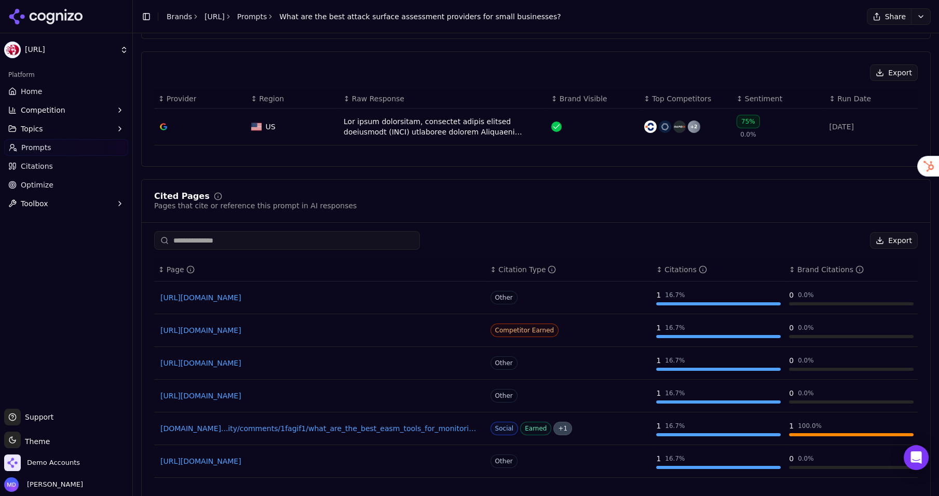
scroll to position [341, 0]
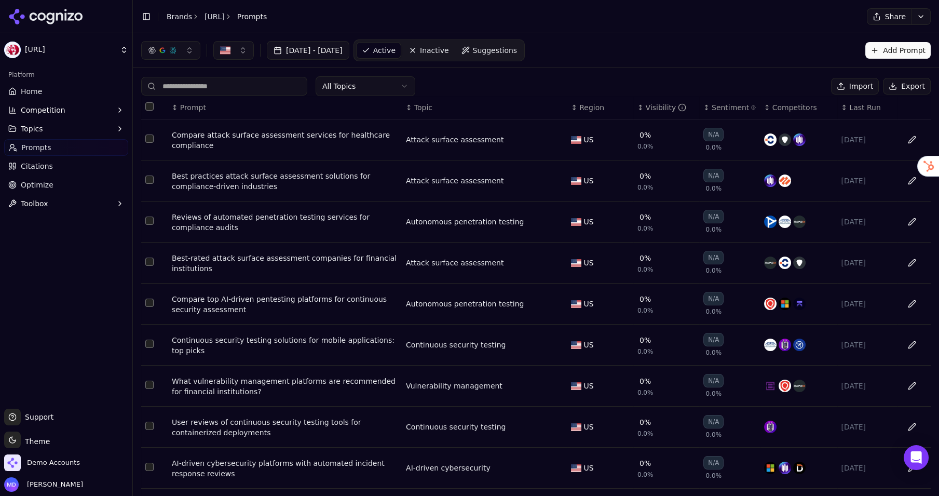
click at [658, 99] on th "↕ Visibility" at bounding box center [666, 107] width 66 height 23
click at [659, 103] on div "Visibility" at bounding box center [666, 107] width 41 height 10
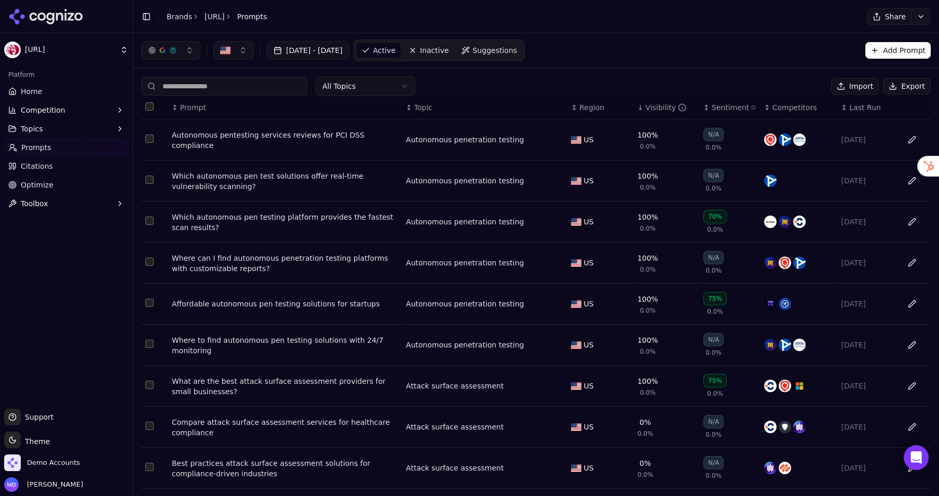
click at [277, 141] on div "Autonomous pentesting services reviews for PCI DSS compliance" at bounding box center [285, 140] width 226 height 21
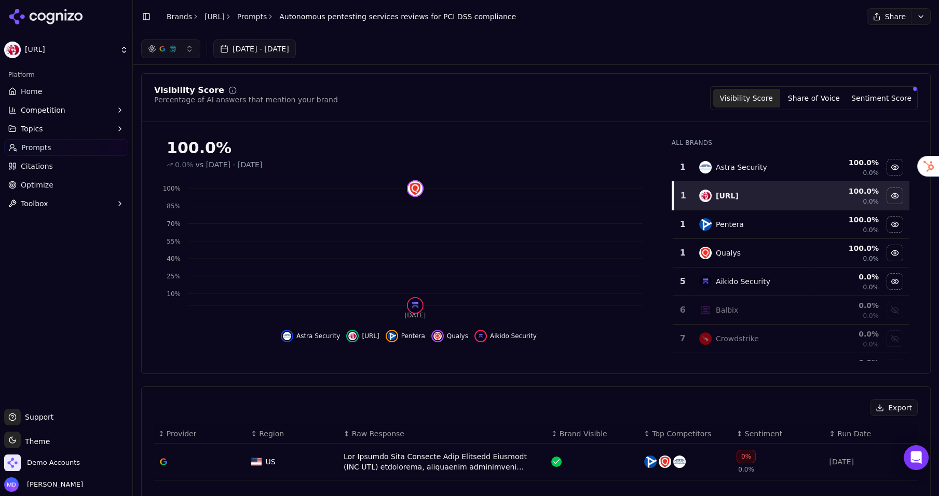
click at [66, 87] on link "Home" at bounding box center [66, 91] width 124 height 17
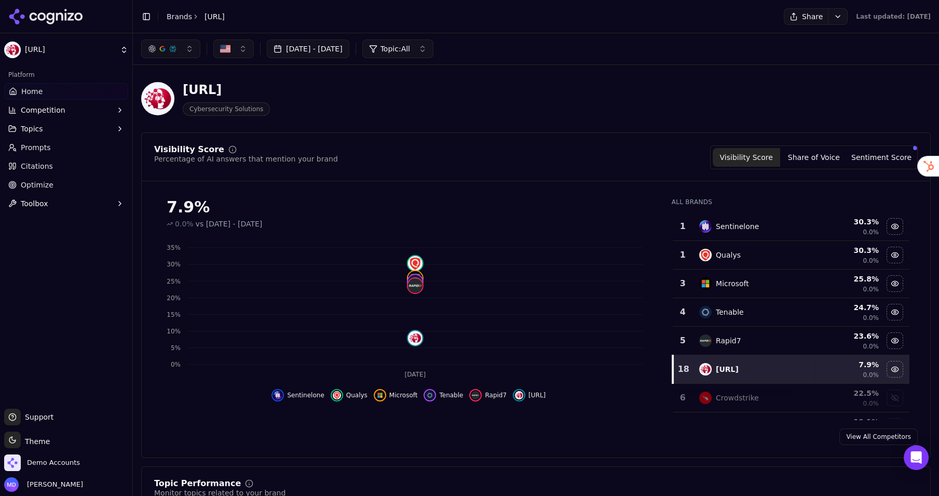
click at [34, 170] on span "Citations" at bounding box center [37, 166] width 32 height 10
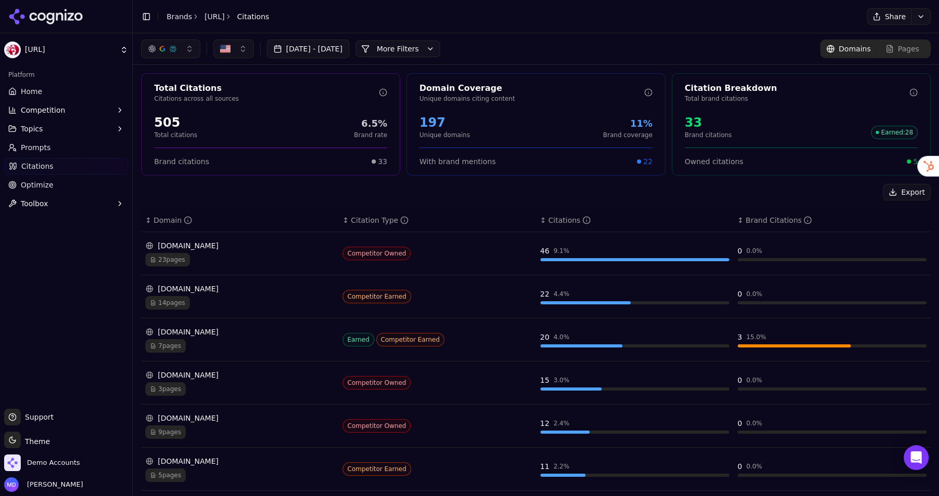
click at [440, 46] on button "More Filters" at bounding box center [398, 48] width 85 height 17
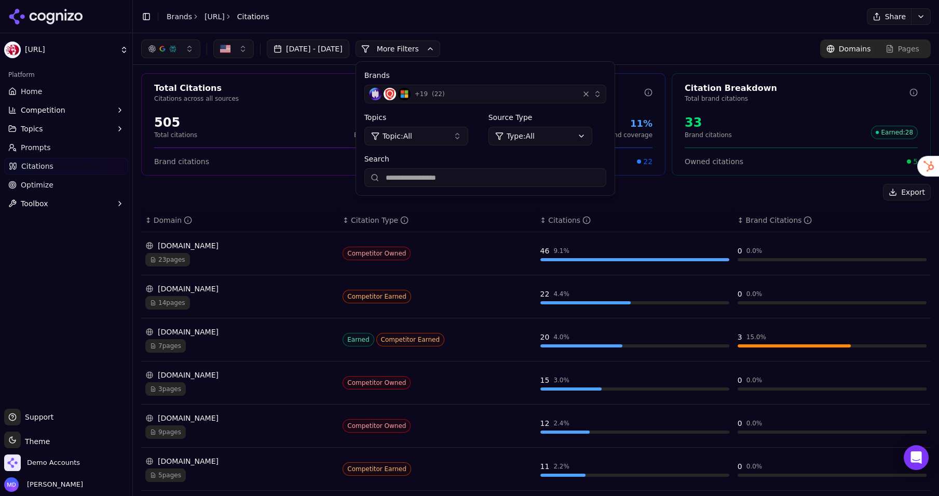
click at [479, 173] on input "Search" at bounding box center [485, 177] width 242 height 19
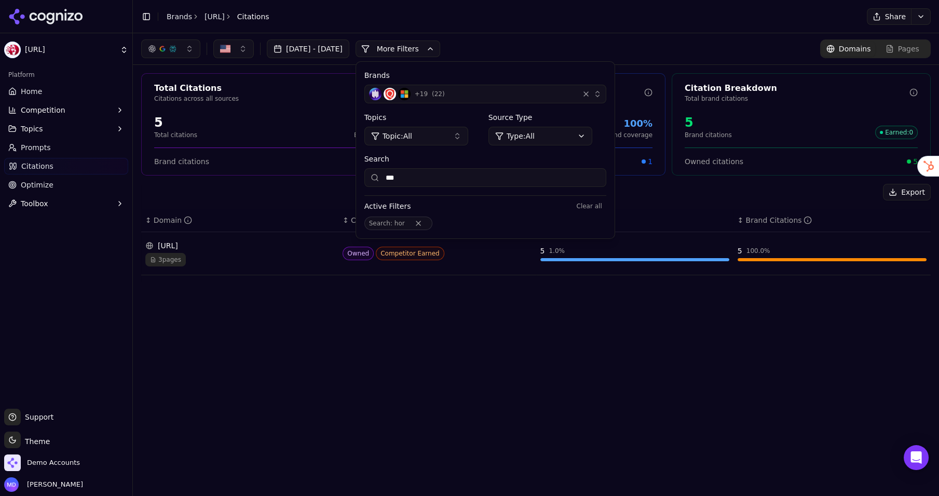
type input "***"
click at [344, 376] on div "Aug 12, 2025 - Sep 11, 2025 More More Filters Brands + 19 ( 22 ) Topics Topic: …" at bounding box center [536, 264] width 806 height 463
click at [64, 85] on link "Home" at bounding box center [66, 91] width 124 height 17
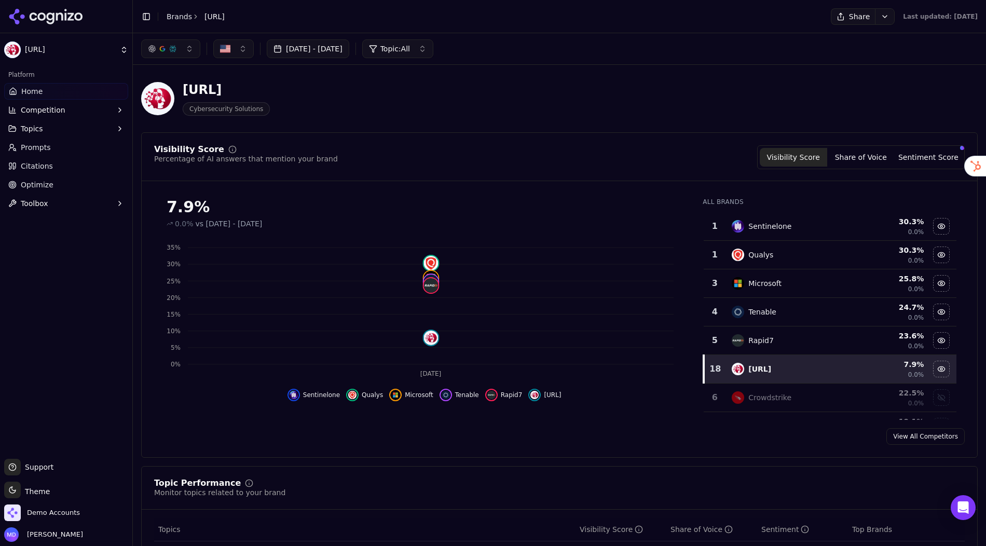
click at [919, 157] on button "Sentiment Score" at bounding box center [928, 157] width 67 height 19
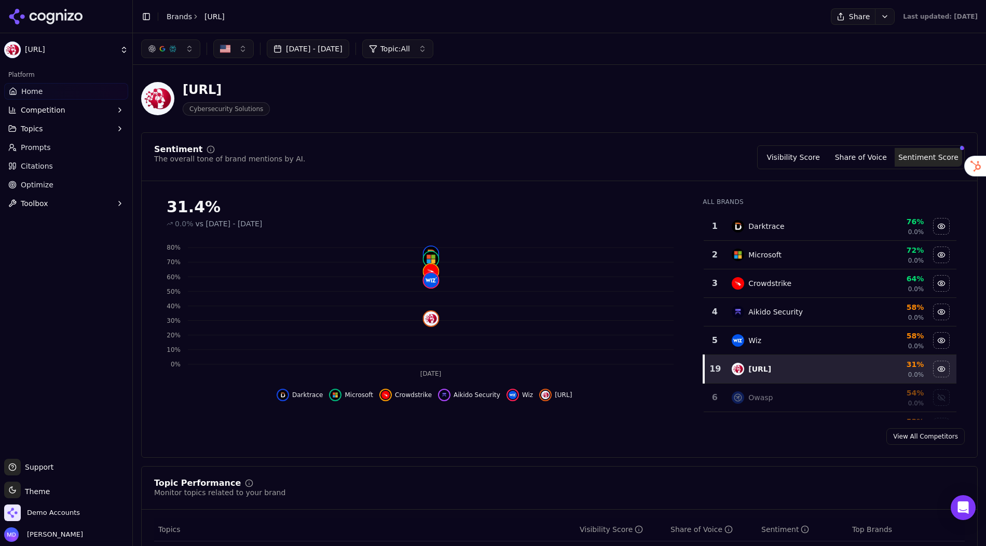
click at [802, 157] on button "Visibility Score" at bounding box center [793, 157] width 67 height 19
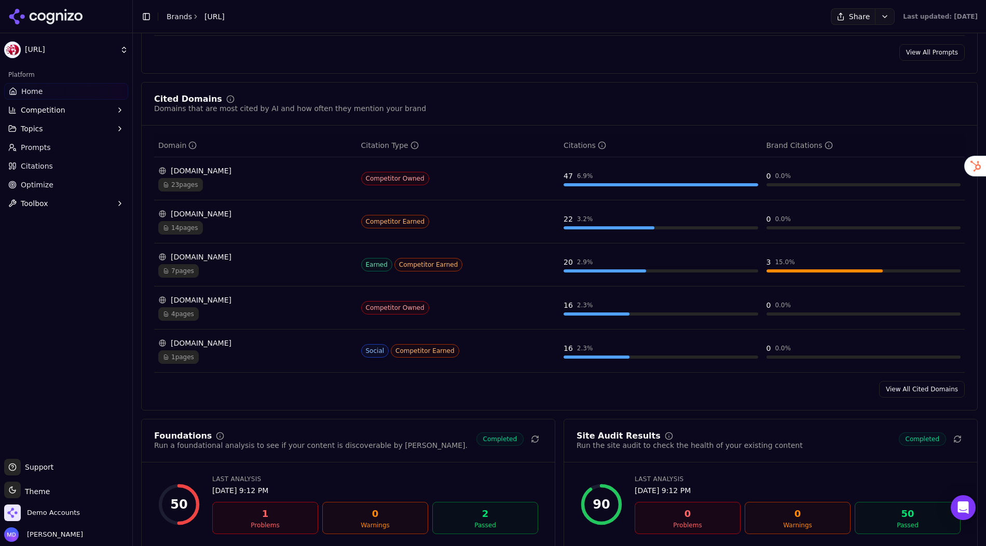
scroll to position [1055, 0]
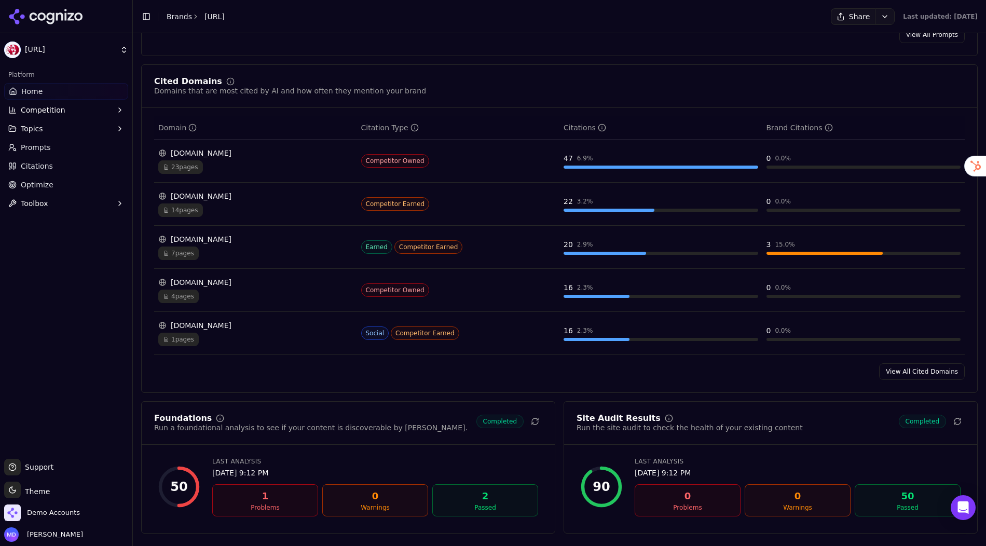
click at [291, 160] on div "23 pages" at bounding box center [255, 166] width 195 height 13
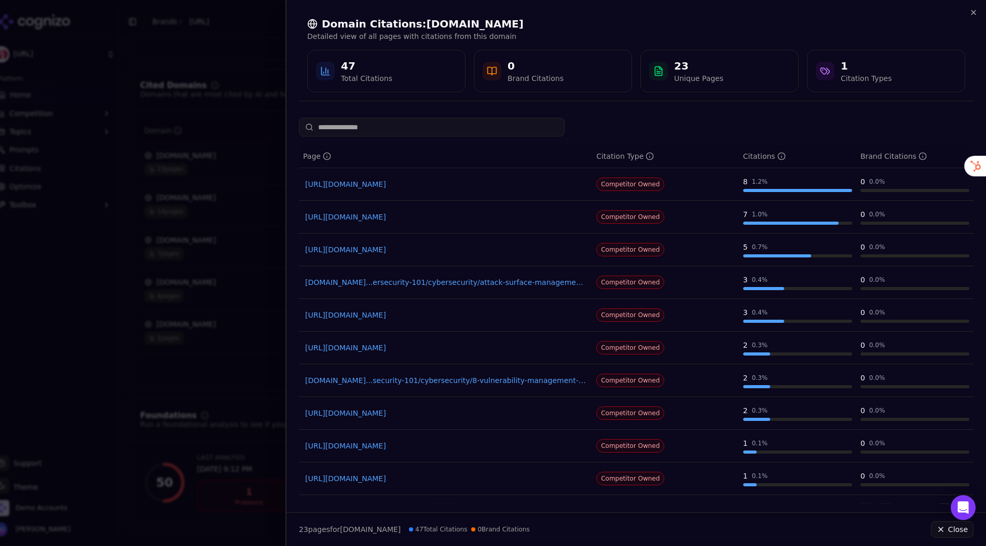
click at [265, 317] on div at bounding box center [493, 273] width 986 height 546
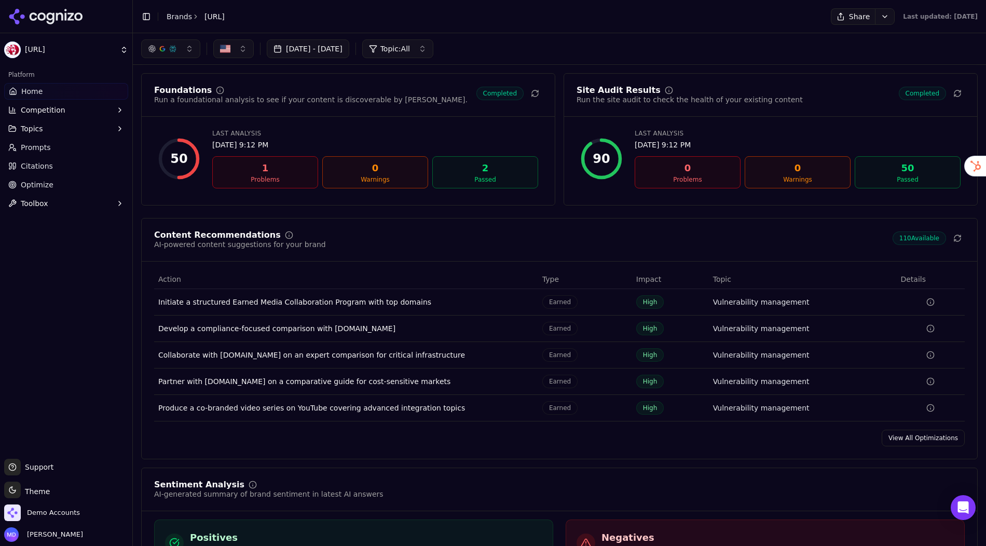
scroll to position [1379, 0]
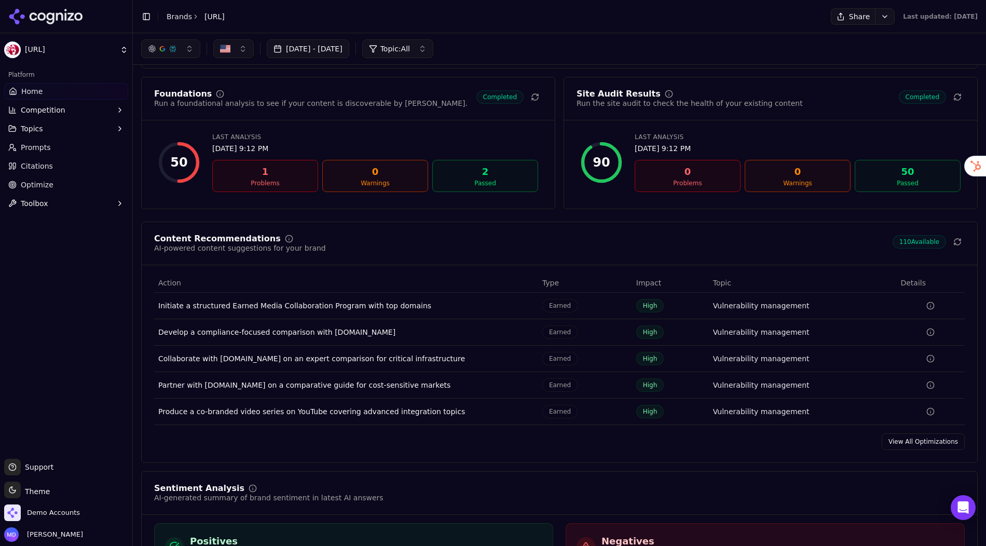
click at [911, 434] on link "View All Optimizations" at bounding box center [923, 442] width 83 height 17
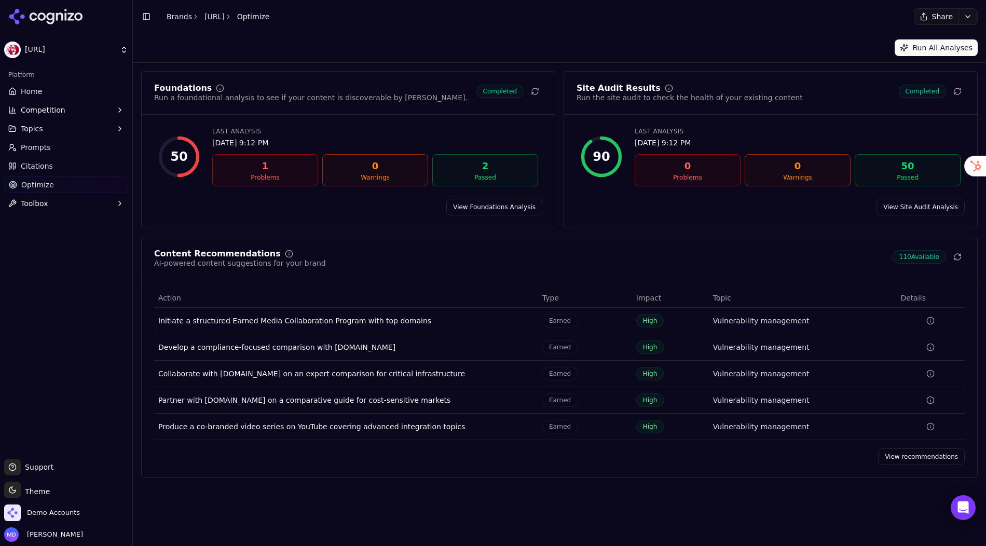
click at [912, 451] on link "View recommendations" at bounding box center [921, 457] width 87 height 17
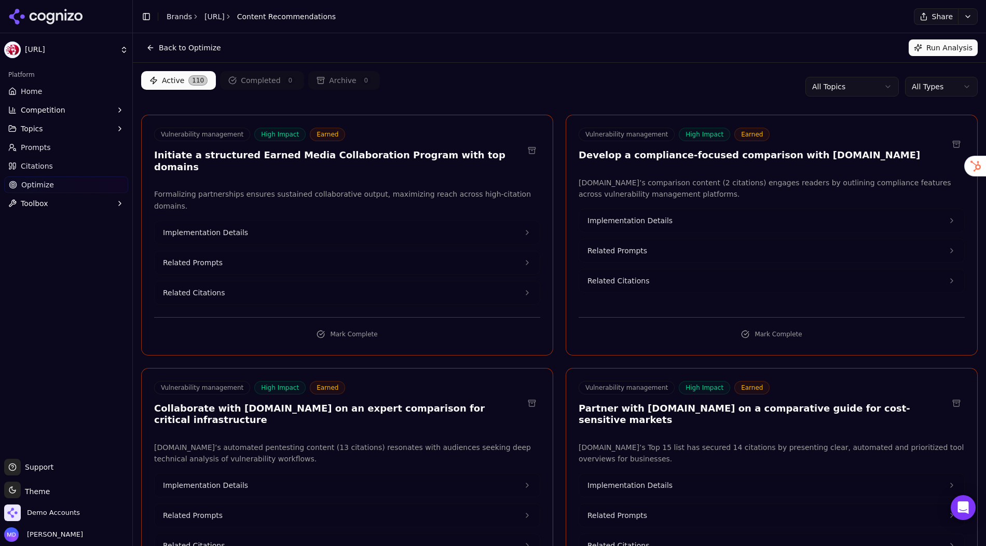
click at [841, 86] on html "Horizon3.ai Platform Home Competition Topics Prompts Citations Optimize Toolbox…" at bounding box center [493, 273] width 986 height 546
click at [844, 43] on html "Horizon3.ai Platform Home Competition Topics Prompts Citations Optimize Toolbox…" at bounding box center [493, 273] width 986 height 546
click at [939, 91] on html "Horizon3.ai Platform Home Competition Topics Prompts Citations Optimize Toolbox…" at bounding box center [493, 273] width 986 height 546
click at [562, 53] on html "Horizon3.ai Platform Home Competition Topics Prompts Citations Optimize Toolbox…" at bounding box center [493, 273] width 986 height 546
click at [249, 221] on button "Implementation Details" at bounding box center [347, 232] width 385 height 23
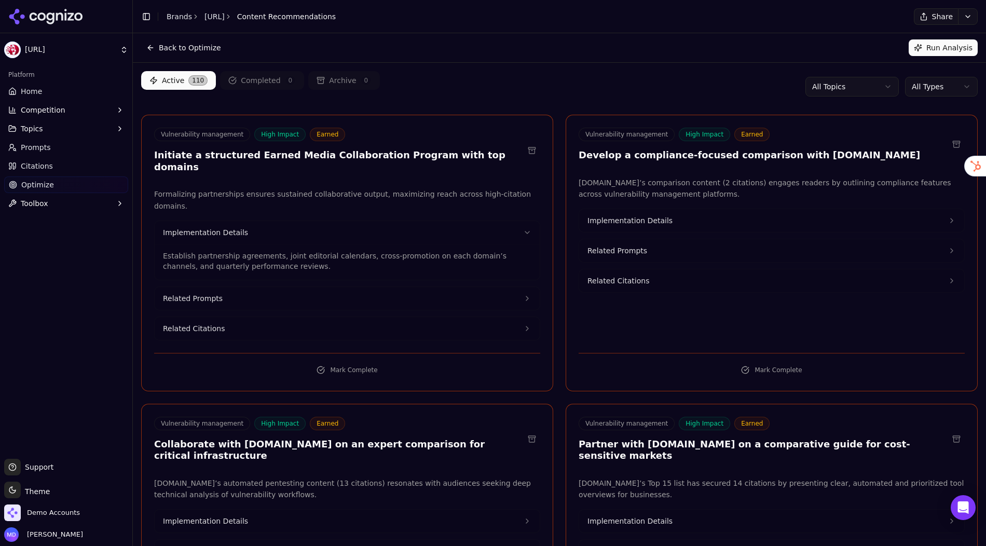
click at [45, 92] on link "Home" at bounding box center [66, 91] width 124 height 17
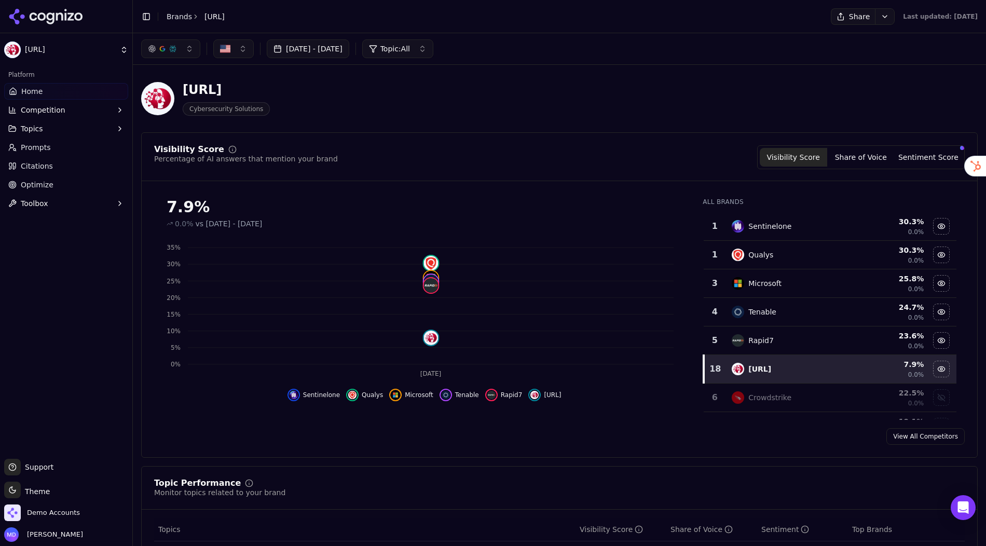
click at [36, 150] on span "Prompts" at bounding box center [36, 147] width 30 height 10
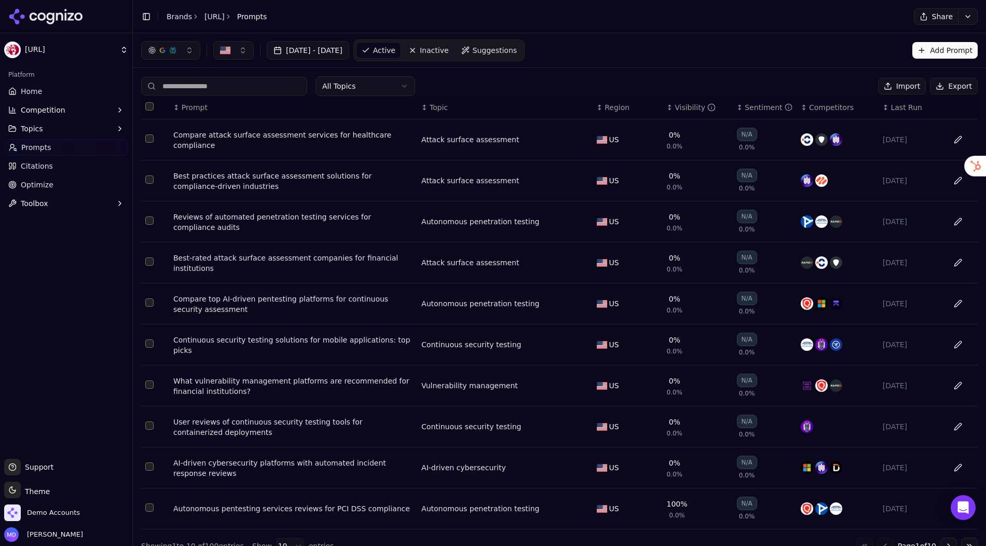
click at [518, 49] on span "Suggestions" at bounding box center [495, 50] width 45 height 10
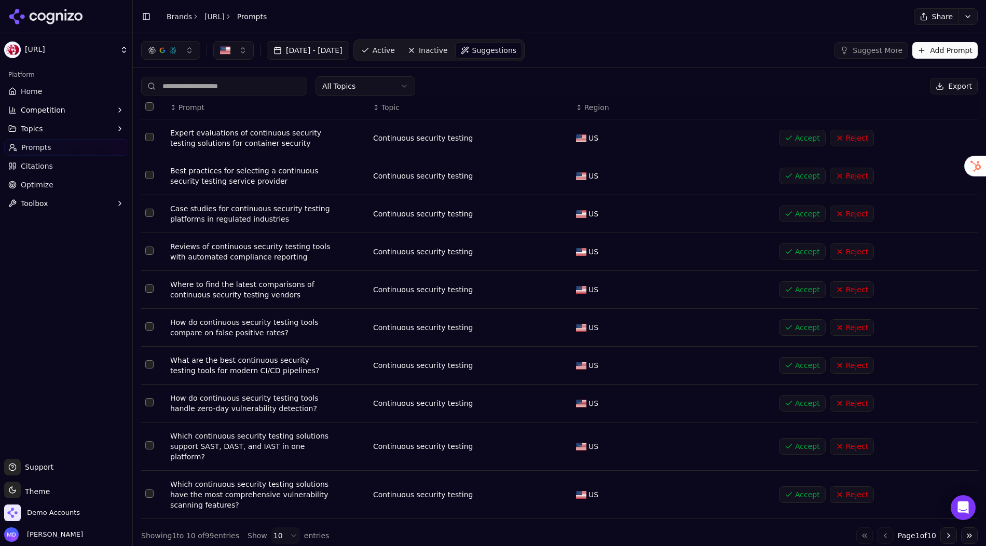
click at [67, 90] on link "Home" at bounding box center [66, 91] width 124 height 17
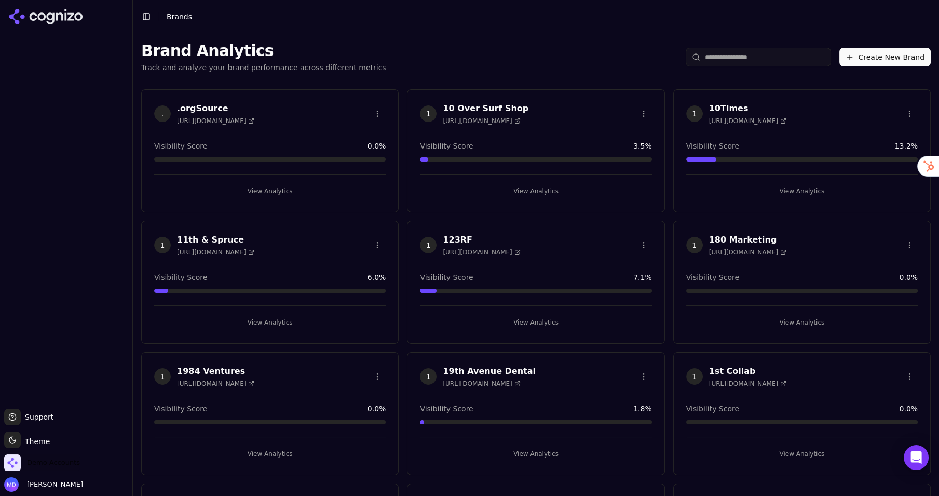
click at [52, 473] on div "Demo Accounts" at bounding box center [66, 464] width 124 height 21
click at [46, 467] on span "Demo Accounts" at bounding box center [53, 462] width 53 height 9
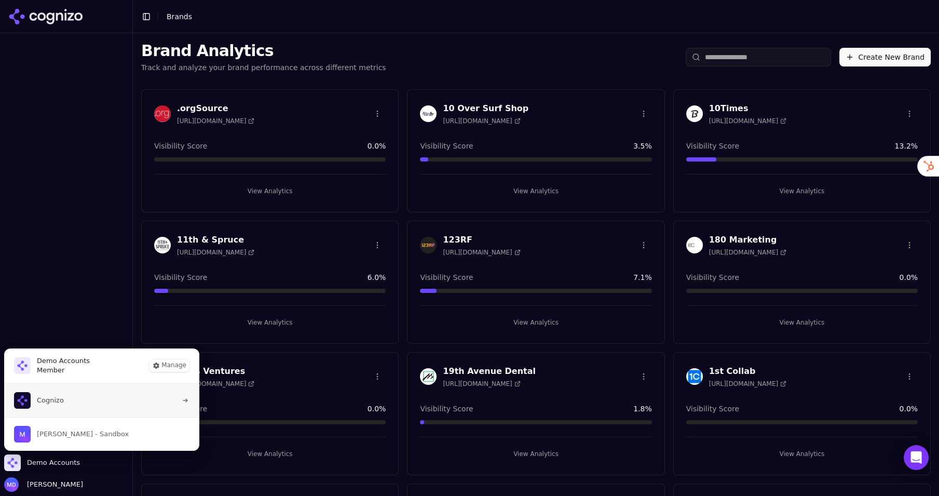
click at [39, 405] on span "Cognizo" at bounding box center [39, 400] width 50 height 17
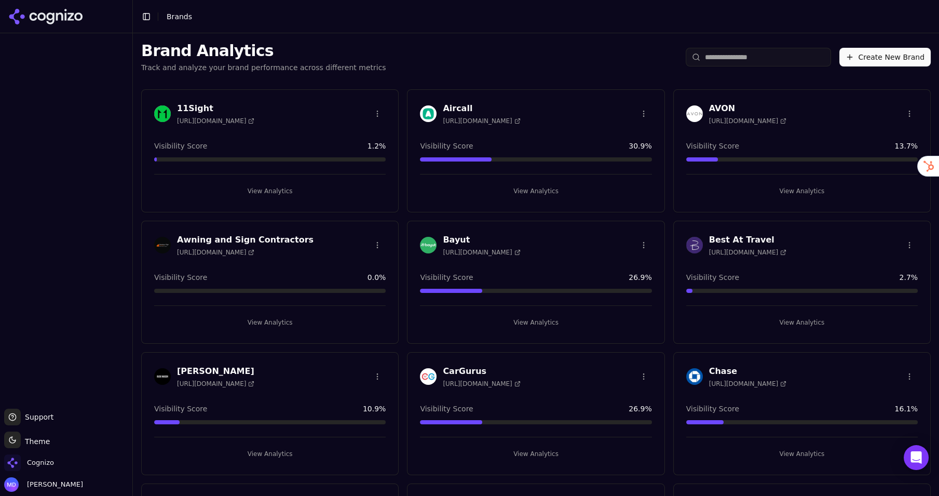
click at [726, 57] on input "search" at bounding box center [758, 57] width 145 height 19
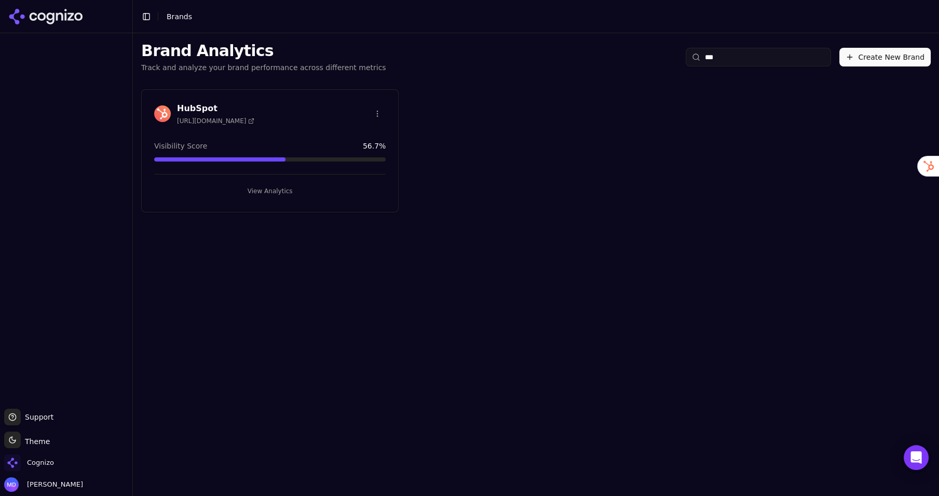
type input "***"
click at [268, 190] on button "View Analytics" at bounding box center [270, 191] width 232 height 17
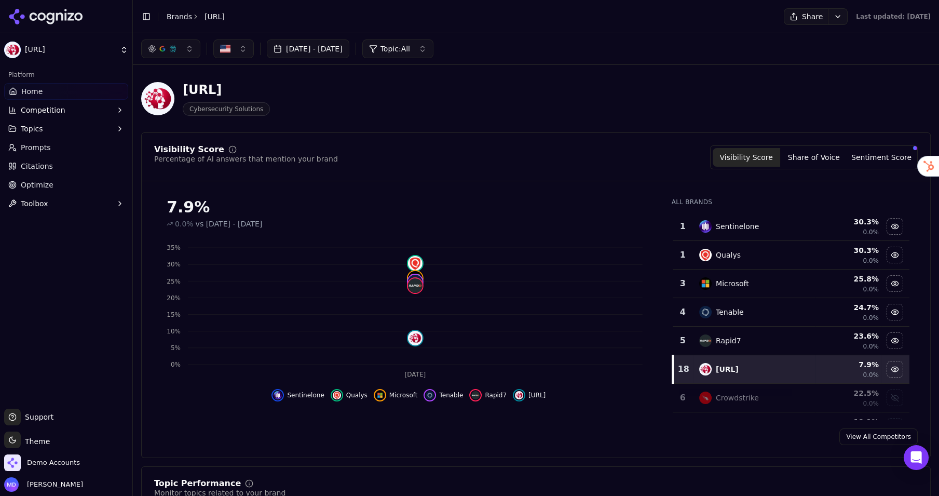
click at [180, 18] on link "Brands" at bounding box center [179, 16] width 25 height 8
